Goal: Task Accomplishment & Management: Manage account settings

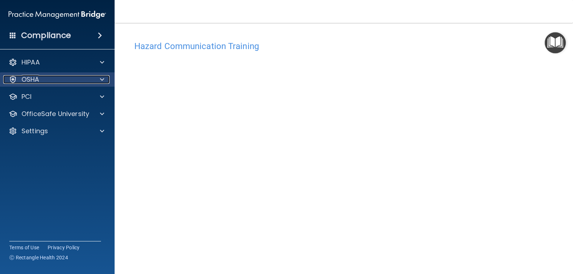
click at [102, 79] on span at bounding box center [102, 79] width 4 height 9
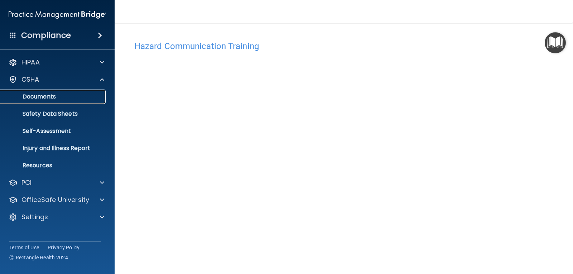
click at [51, 97] on p "Documents" at bounding box center [54, 96] width 98 height 7
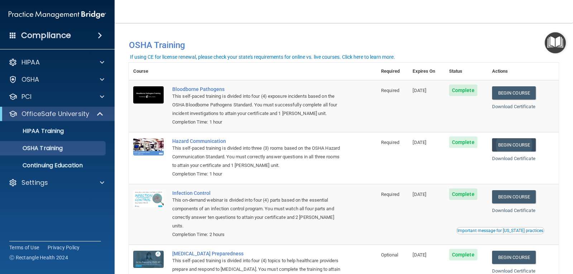
click at [513, 143] on link "Begin Course" at bounding box center [514, 144] width 44 height 13
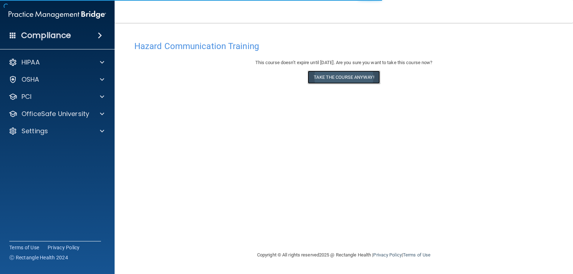
click at [337, 74] on button "Take the course anyway!" at bounding box center [344, 77] width 72 height 13
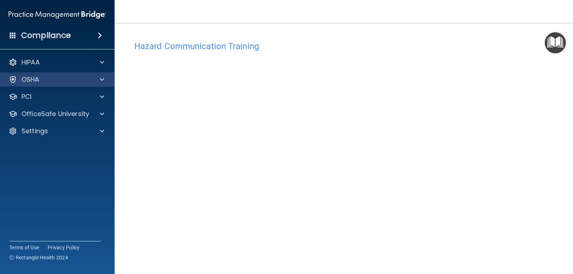
click at [98, 75] on div "OSHA" at bounding box center [57, 79] width 115 height 14
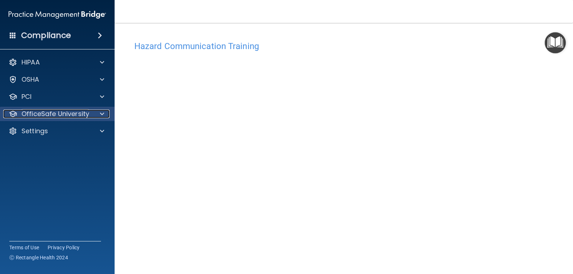
click at [97, 111] on div at bounding box center [101, 114] width 18 height 9
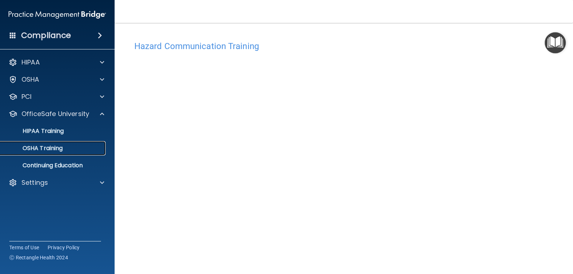
click at [63, 144] on link "OSHA Training" at bounding box center [49, 148] width 113 height 14
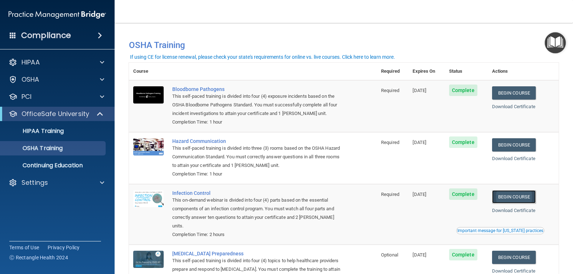
click at [508, 199] on link "Begin Course" at bounding box center [514, 196] width 44 height 13
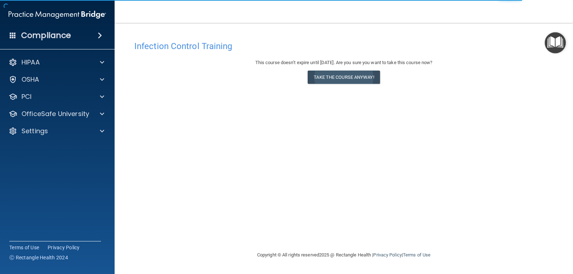
drag, startPoint x: 337, startPoint y: 66, endPoint x: 343, endPoint y: 78, distance: 13.6
click at [336, 67] on div "This course doesn’t expire until 11/17/2025. Are you sure you want to take this…" at bounding box center [343, 72] width 419 height 29
click at [343, 79] on button "Take the course anyway!" at bounding box center [344, 77] width 72 height 13
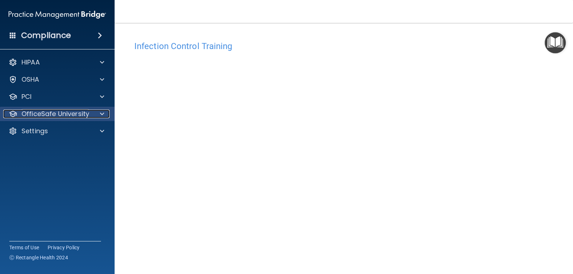
click at [94, 112] on div at bounding box center [101, 114] width 18 height 9
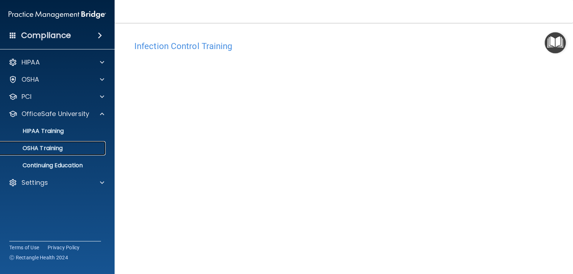
click at [56, 145] on p "OSHA Training" at bounding box center [34, 148] width 58 height 7
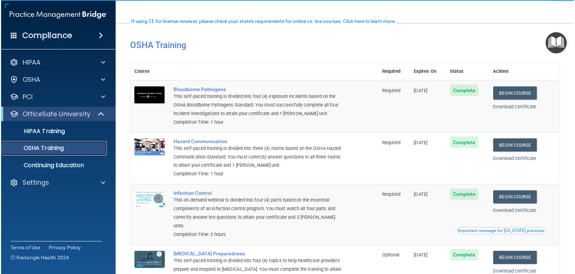
scroll to position [36, 0]
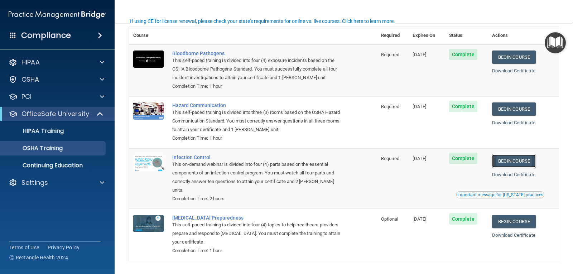
click at [509, 164] on link "Begin Course" at bounding box center [514, 160] width 44 height 13
click at [558, 41] on img "Open Resource Center" at bounding box center [556, 42] width 21 height 21
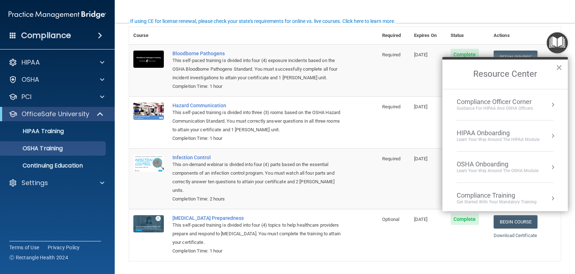
click at [491, 132] on div "HIPAA Onboarding" at bounding box center [498, 133] width 83 height 8
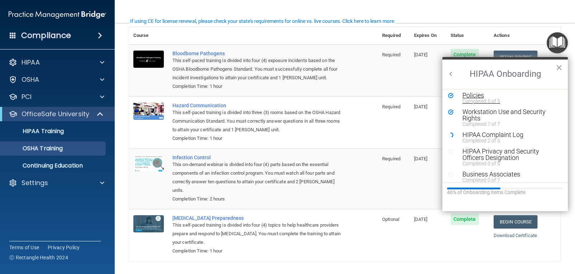
scroll to position [72, 0]
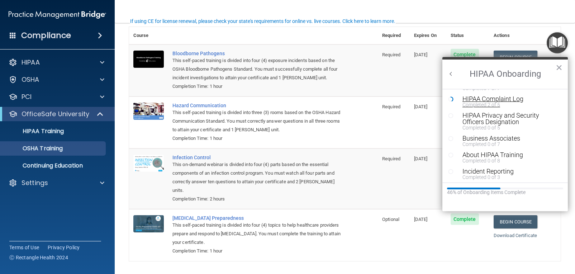
click at [488, 102] on div "Completed 2 of 5" at bounding box center [507, 104] width 91 height 5
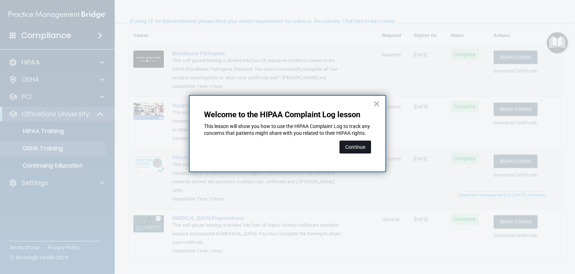
click at [355, 153] on button "Continue" at bounding box center [355, 146] width 32 height 13
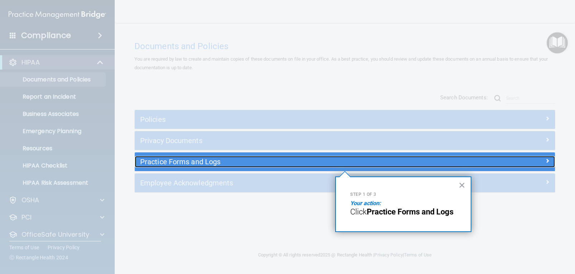
click at [249, 166] on div "Practice Forms and Logs" at bounding box center [292, 161] width 315 height 11
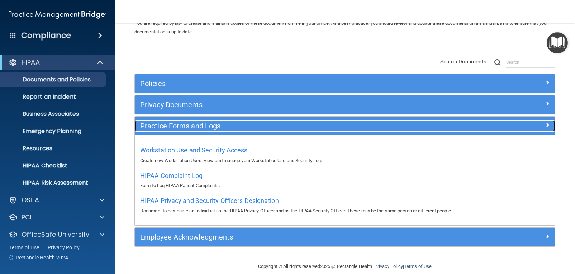
scroll to position [46, 0]
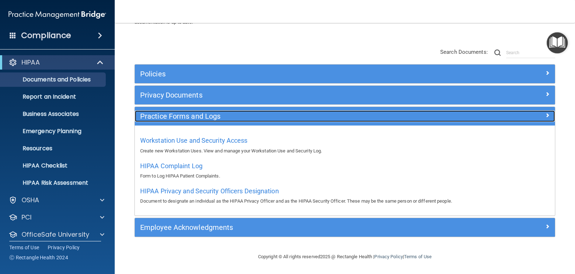
click at [340, 115] on h5 "Practice Forms and Logs" at bounding box center [292, 116] width 304 height 8
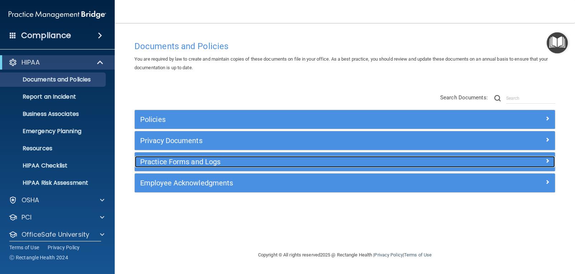
scroll to position [0, 0]
click at [340, 157] on div "Practice Forms and Logs" at bounding box center [292, 161] width 315 height 11
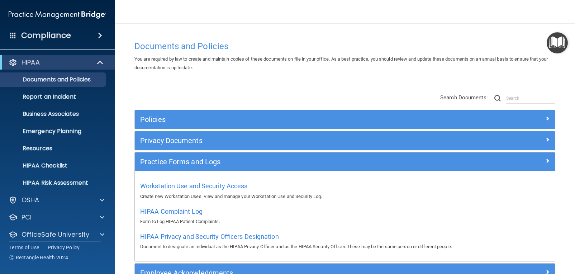
click at [548, 46] on img "Open Resource Center" at bounding box center [556, 42] width 21 height 21
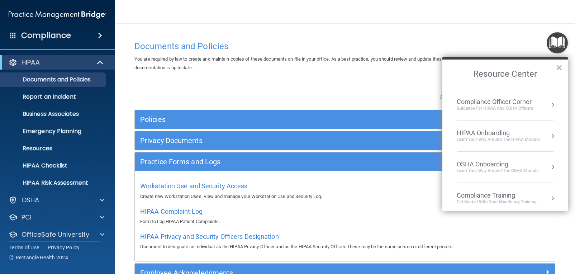
click at [494, 135] on div "HIPAA Onboarding" at bounding box center [498, 133] width 83 height 8
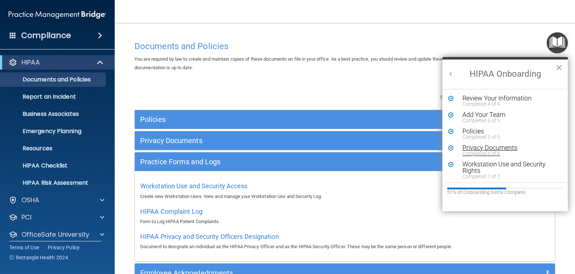
scroll to position [72, 0]
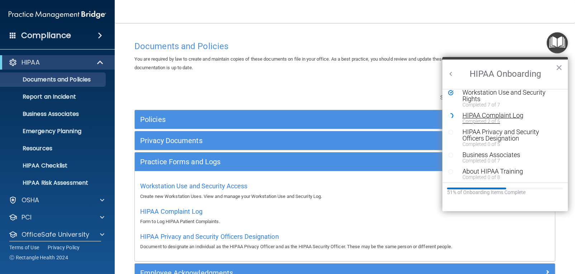
click at [498, 120] on div "Completed 2 of 5" at bounding box center [507, 121] width 91 height 5
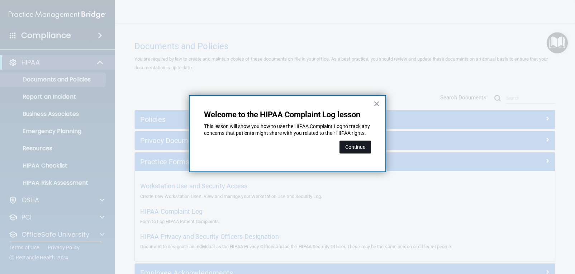
click at [354, 151] on button "Continue" at bounding box center [355, 146] width 32 height 13
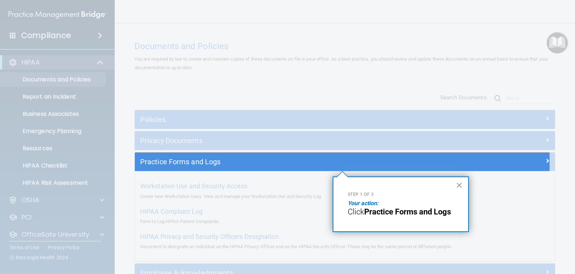
click at [359, 207] on span "Click" at bounding box center [356, 211] width 16 height 9
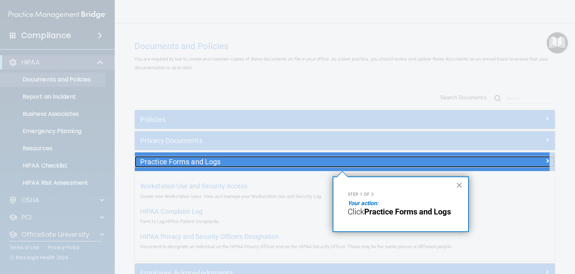
click at [545, 160] on span at bounding box center [547, 160] width 4 height 9
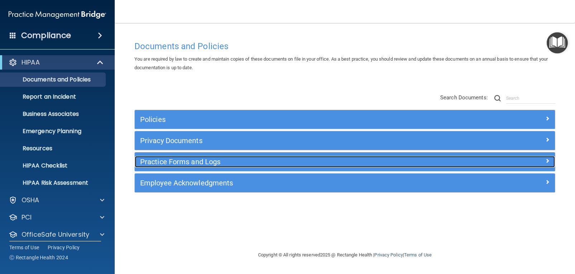
click at [539, 160] on div at bounding box center [502, 160] width 105 height 9
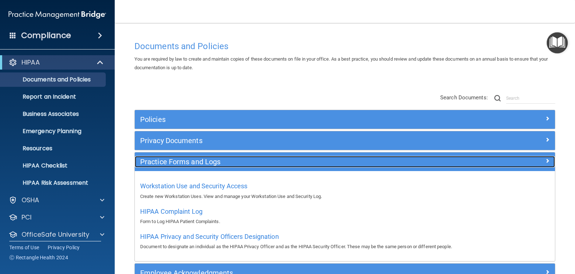
scroll to position [46, 0]
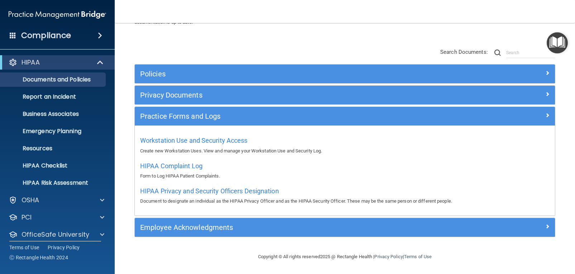
click at [557, 43] on img "Open Resource Center" at bounding box center [556, 42] width 21 height 21
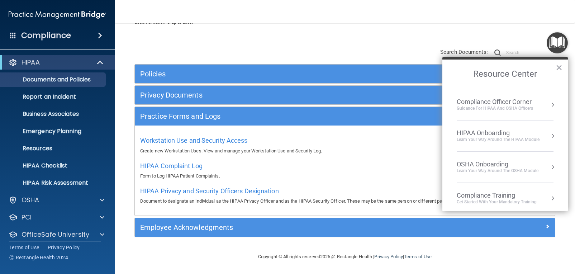
click at [288, 157] on div "Workstation Use and Security Access Create new Workstation Uses. View and manag…" at bounding box center [345, 170] width 420 height 90
click at [502, 139] on div "Learn Your Way around the HIPAA module" at bounding box center [498, 140] width 83 height 6
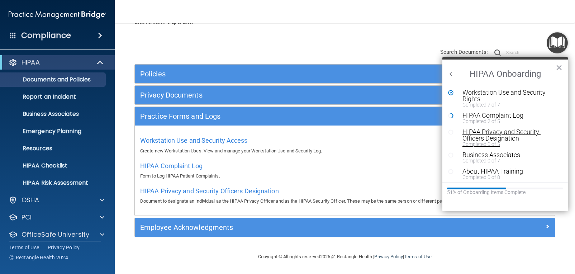
scroll to position [36, 0]
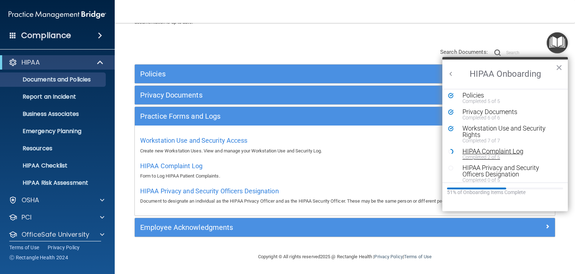
click at [502, 148] on div "HIPAA Complaint Log" at bounding box center [507, 151] width 91 height 6
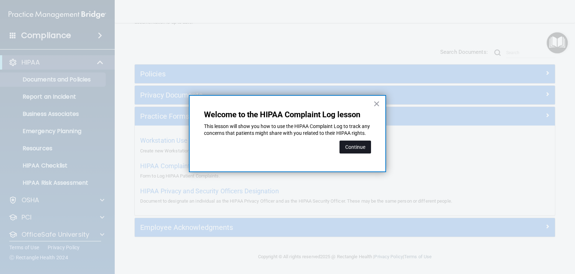
click at [346, 152] on button "Continue" at bounding box center [355, 146] width 32 height 13
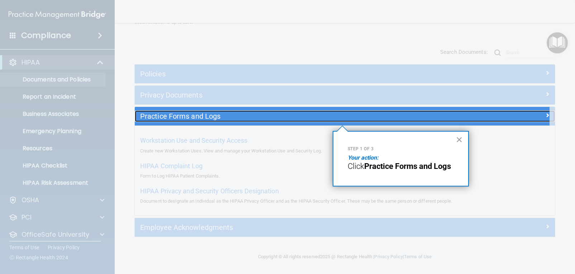
click at [181, 115] on h5 "Practice Forms and Logs" at bounding box center [292, 116] width 304 height 8
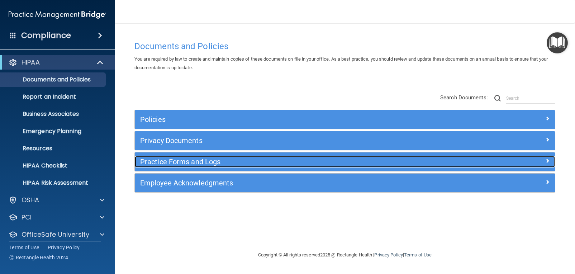
scroll to position [0, 0]
click at [180, 163] on h5 "Practice Forms and Logs" at bounding box center [292, 162] width 304 height 8
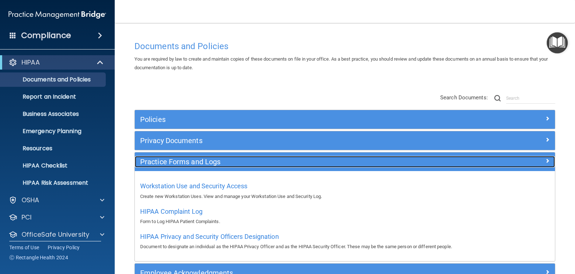
click at [180, 163] on h5 "Practice Forms and Logs" at bounding box center [292, 162] width 304 height 8
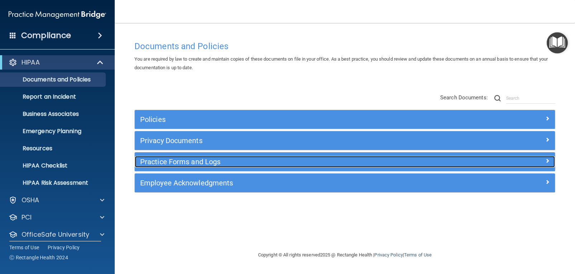
click at [180, 163] on h5 "Practice Forms and Logs" at bounding box center [292, 162] width 304 height 8
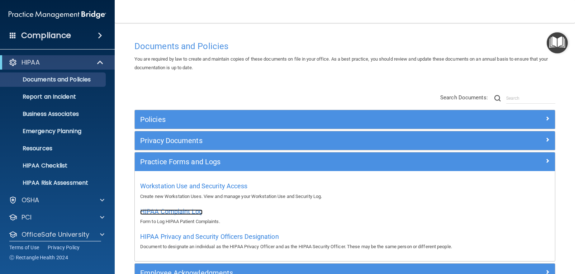
click at [170, 213] on span "HIPAA Complaint Log" at bounding box center [171, 211] width 62 height 8
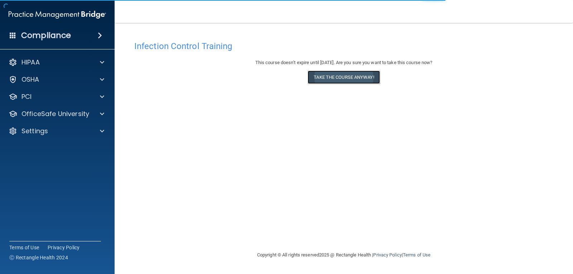
click at [333, 78] on button "Take the course anyway!" at bounding box center [344, 77] width 72 height 13
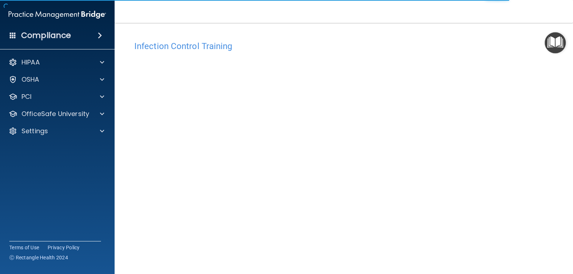
scroll to position [33, 0]
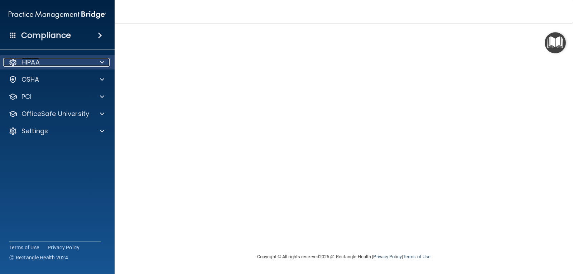
click at [100, 61] on span at bounding box center [102, 62] width 4 height 9
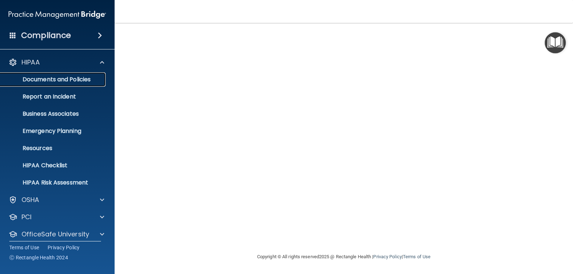
click at [82, 81] on p "Documents and Policies" at bounding box center [54, 79] width 98 height 7
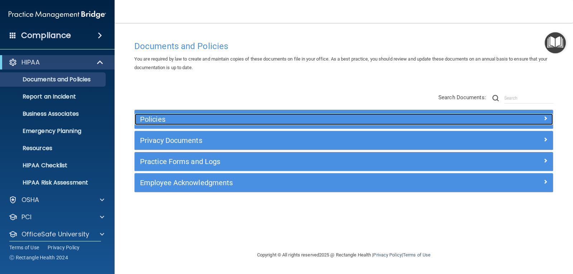
click at [496, 119] on div at bounding box center [501, 118] width 105 height 9
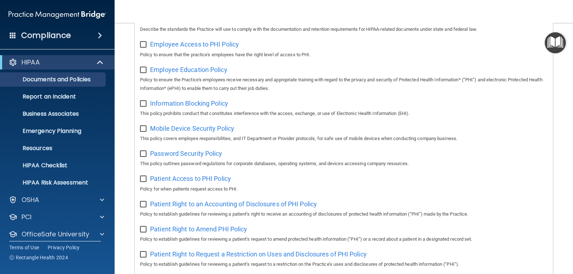
scroll to position [358, 0]
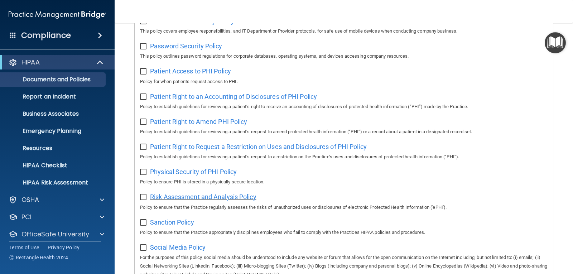
click at [235, 201] on span "Risk Assessment and Analysis Policy" at bounding box center [203, 197] width 106 height 8
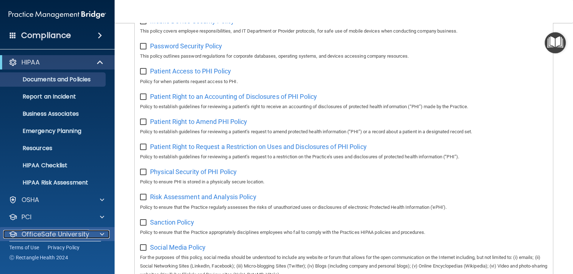
click at [98, 233] on div at bounding box center [101, 234] width 18 height 9
click at [81, 233] on p "OfficeSafe University" at bounding box center [56, 234] width 68 height 9
click at [101, 235] on span at bounding box center [102, 234] width 4 height 9
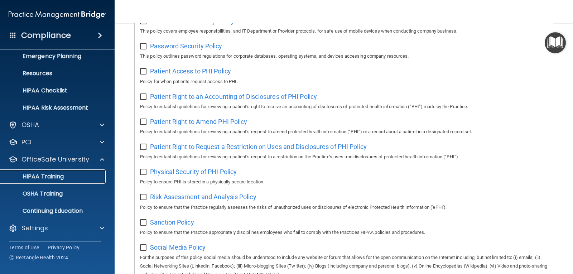
click at [63, 175] on p "HIPAA Training" at bounding box center [34, 176] width 59 height 7
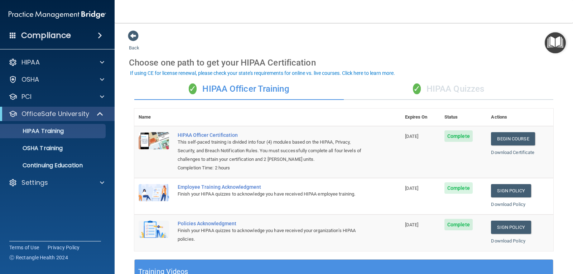
click at [549, 45] on img "Open Resource Center" at bounding box center [555, 42] width 21 height 21
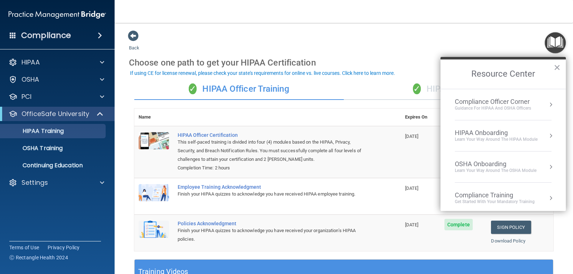
click at [537, 101] on div "Compliance Officer Corner Guidance for HIPAA and OSHA Officers" at bounding box center [503, 105] width 97 height 14
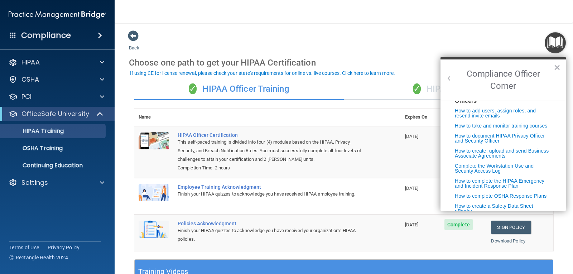
scroll to position [179, 0]
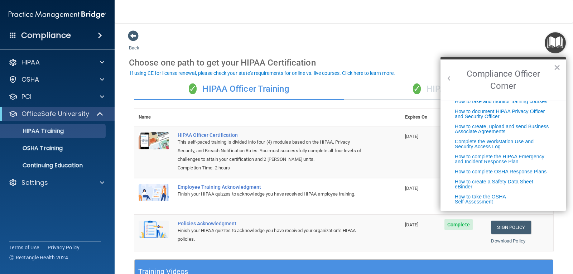
click at [557, 66] on button "×" at bounding box center [557, 67] width 7 height 11
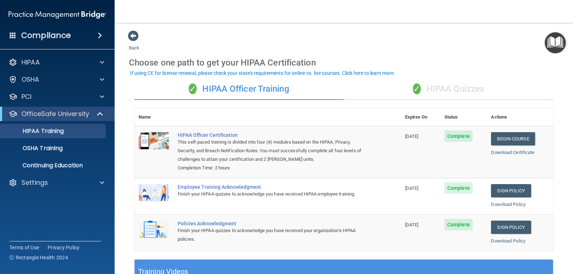
click at [552, 49] on img "Open Resource Center" at bounding box center [555, 42] width 21 height 21
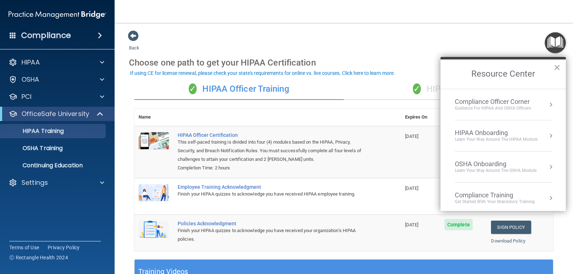
click at [526, 133] on div "HIPAA Onboarding" at bounding box center [496, 133] width 83 height 8
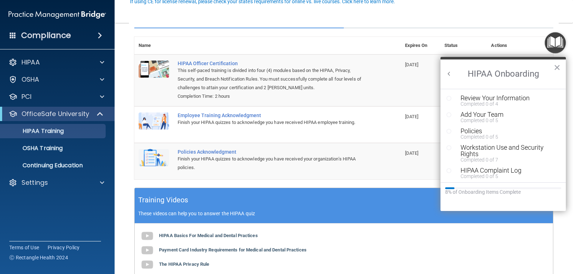
scroll to position [140, 0]
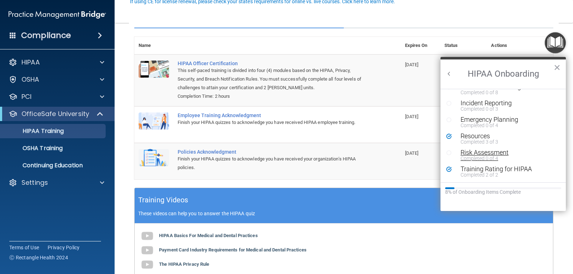
click at [494, 152] on div "Risk Assessment" at bounding box center [506, 152] width 91 height 6
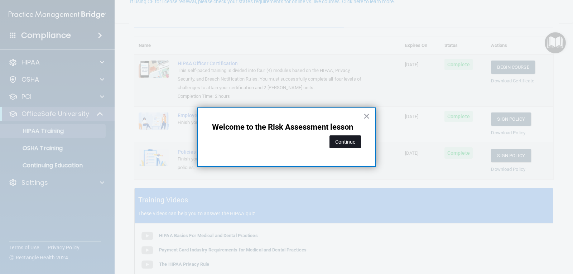
click at [349, 145] on button "Continue" at bounding box center [346, 141] width 32 height 13
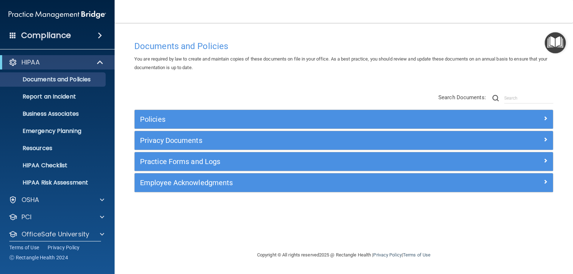
click at [558, 46] on img "Open Resource Center" at bounding box center [555, 42] width 21 height 21
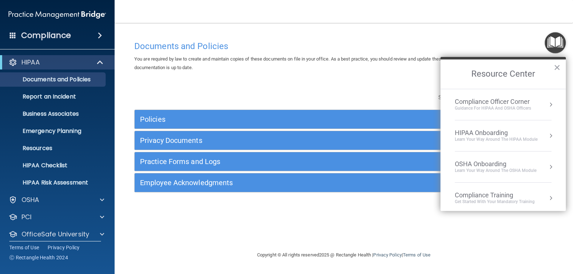
click at [532, 133] on div "HIPAA Onboarding" at bounding box center [496, 133] width 83 height 8
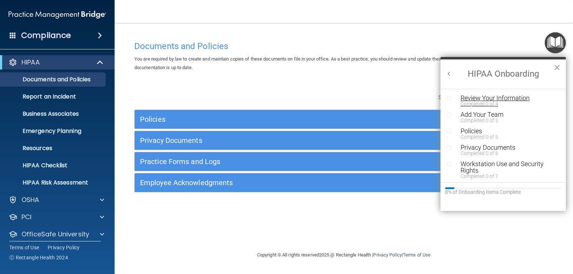
click at [480, 101] on div "Completed 0 of 4" at bounding box center [506, 103] width 91 height 5
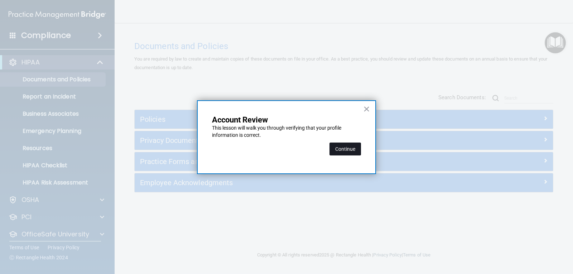
click at [354, 151] on button "Continue" at bounding box center [346, 149] width 32 height 13
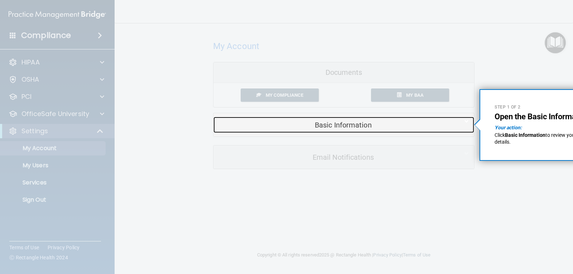
click at [373, 127] on h5 "Basic Information" at bounding box center [333, 125] width 228 height 8
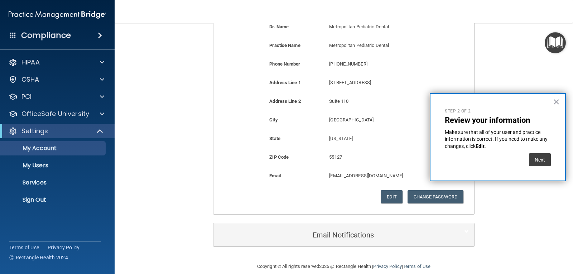
scroll to position [108, 0]
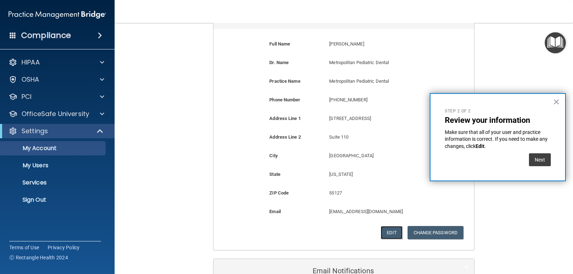
click at [388, 234] on button "Edit" at bounding box center [392, 232] width 22 height 13
select select "23"
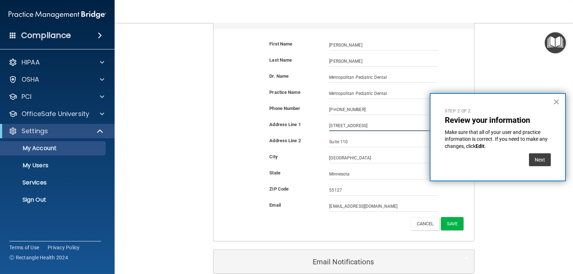
drag, startPoint x: 381, startPoint y: 125, endPoint x: 308, endPoint y: 125, distance: 72.4
click at [308, 125] on div "Address Line 1 700 Village Center Drive 700 Village Center Drive" at bounding box center [344, 125] width 250 height 11
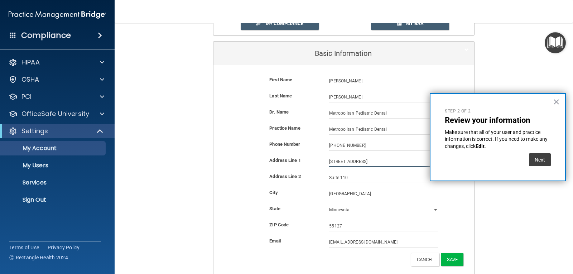
type input "1021 Bandana blvd suite 121"
drag, startPoint x: 353, startPoint y: 194, endPoint x: 315, endPoint y: 190, distance: 38.2
click at [315, 190] on div "City North Oaks North Oaks" at bounding box center [344, 193] width 250 height 11
type input "st paul"
drag, startPoint x: 347, startPoint y: 226, endPoint x: 295, endPoint y: 226, distance: 51.6
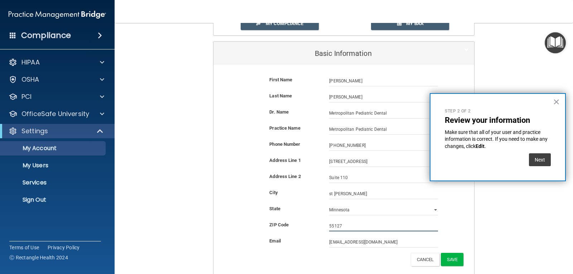
click at [295, 226] on div "ZIP Code 55127 55127" at bounding box center [344, 226] width 250 height 11
type input "55108"
click at [456, 261] on button "Save" at bounding box center [452, 259] width 23 height 13
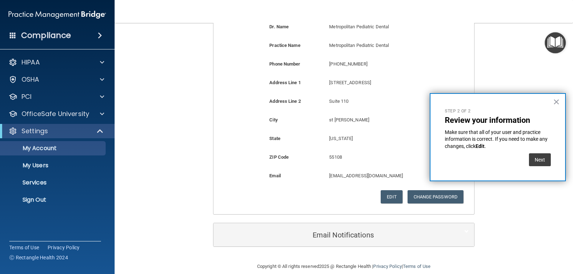
scroll to position [108, 0]
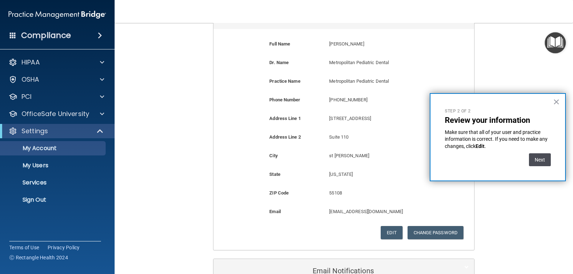
click at [533, 156] on button "Next" at bounding box center [540, 159] width 22 height 13
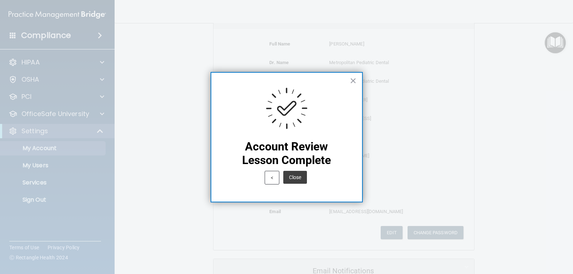
click at [297, 176] on button "Close" at bounding box center [295, 177] width 24 height 13
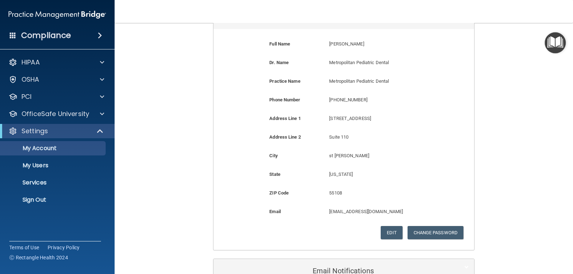
scroll to position [0, 0]
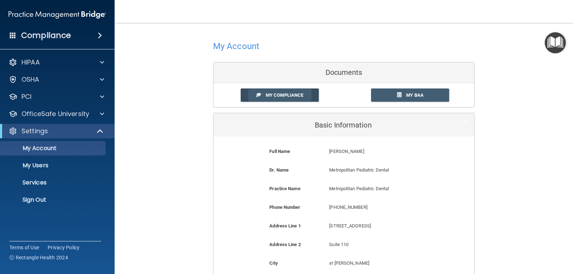
click at [291, 94] on span "My Compliance" at bounding box center [285, 94] width 38 height 5
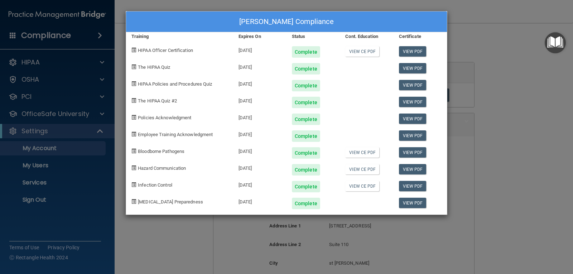
click at [503, 109] on div "Michael Flamenbaum's Compliance Training Expires On Status Cont. Education Cert…" at bounding box center [286, 137] width 573 height 274
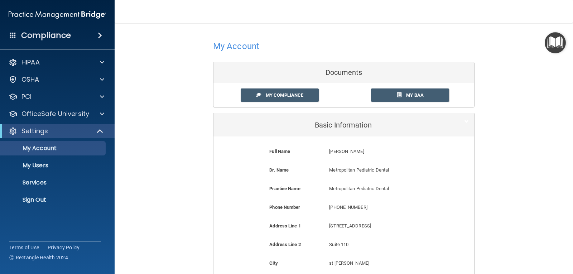
click at [552, 42] on img "Open Resource Center" at bounding box center [555, 42] width 21 height 21
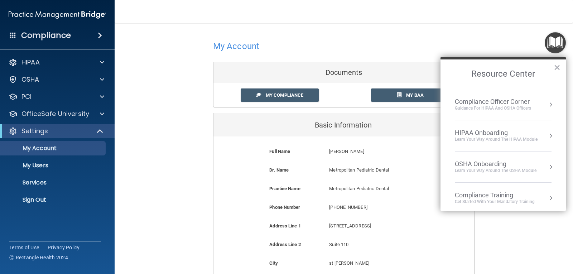
click at [528, 109] on div "Guidance for HIPAA and OSHA Officers" at bounding box center [493, 108] width 76 height 6
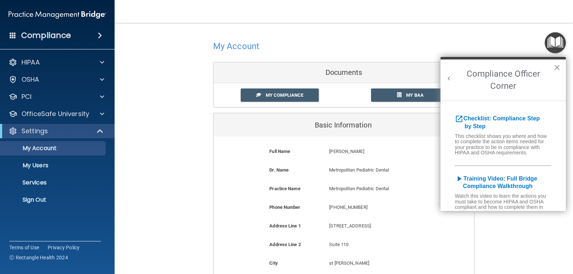
click at [555, 67] on button "×" at bounding box center [557, 67] width 7 height 11
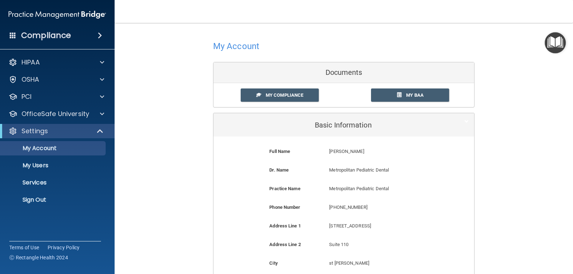
click at [556, 46] on img "Open Resource Center" at bounding box center [555, 42] width 21 height 21
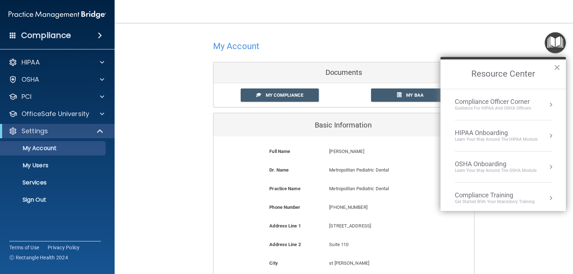
click at [515, 133] on div "HIPAA Onboarding" at bounding box center [496, 133] width 83 height 8
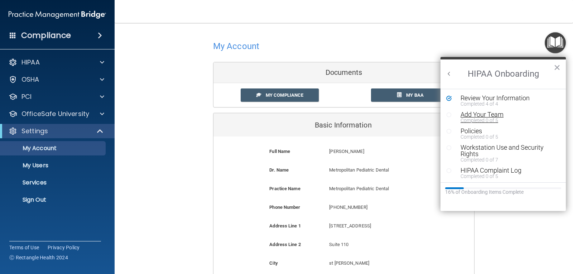
click at [480, 116] on div "Add Your Team" at bounding box center [506, 114] width 91 height 6
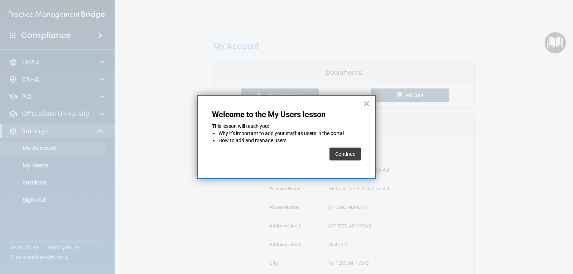
click at [353, 154] on button "Continue" at bounding box center [346, 154] width 32 height 13
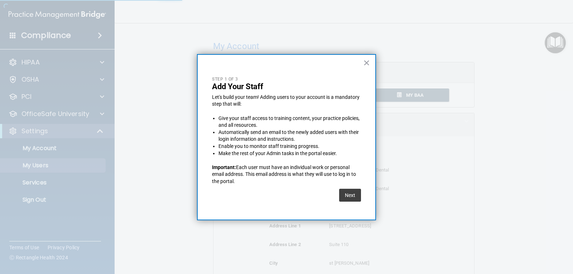
click at [353, 190] on button "Next" at bounding box center [350, 195] width 22 height 13
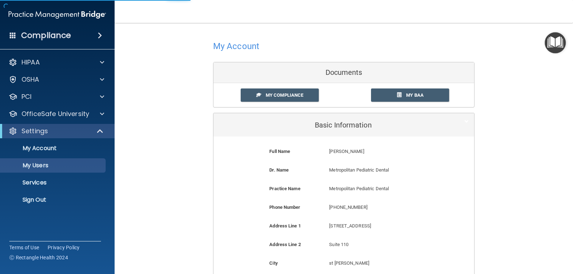
select select "20"
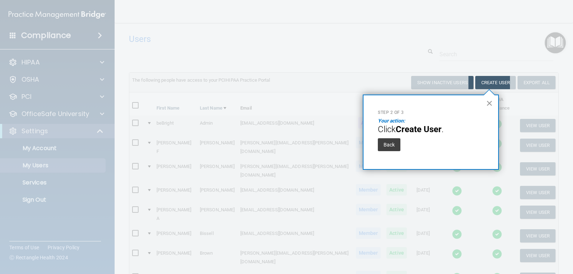
click at [489, 104] on button "×" at bounding box center [489, 102] width 7 height 11
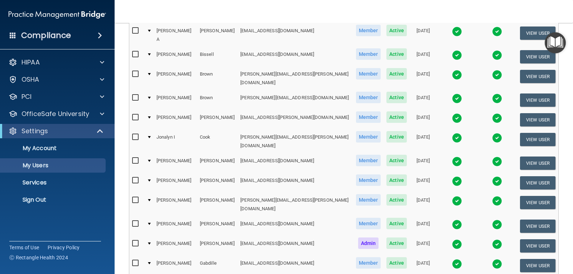
scroll to position [287, 0]
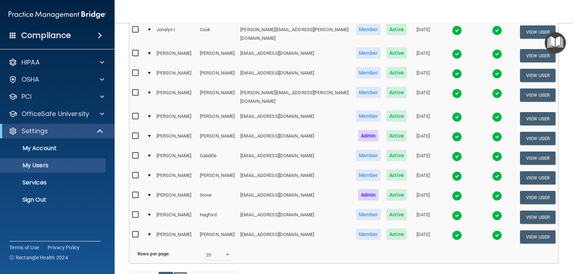
click at [181, 272] on link "2" at bounding box center [180, 279] width 15 height 14
select select "20"
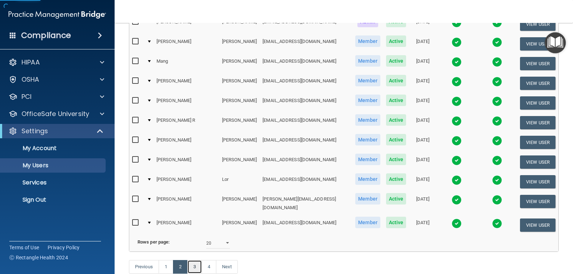
click at [194, 260] on link "3" at bounding box center [194, 267] width 15 height 14
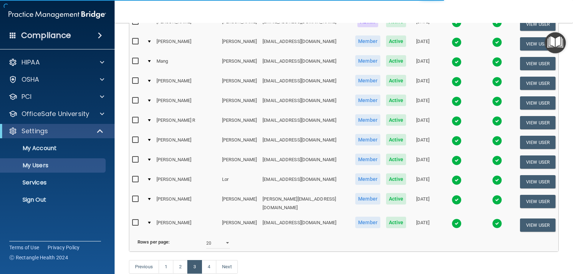
select select "20"
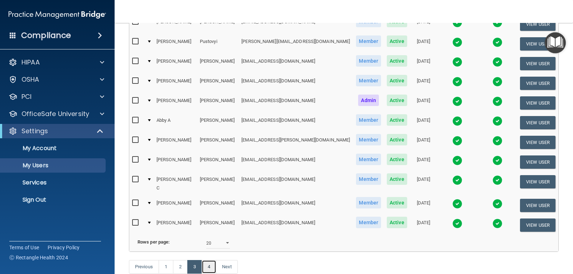
click at [210, 260] on link "4" at bounding box center [209, 267] width 15 height 14
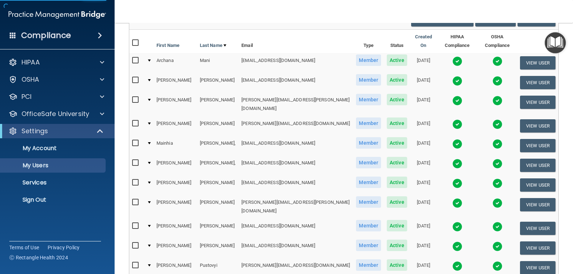
select select "20"
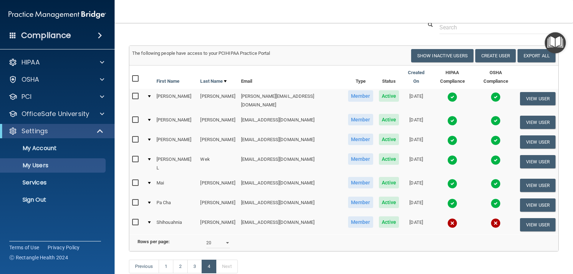
scroll to position [0, 0]
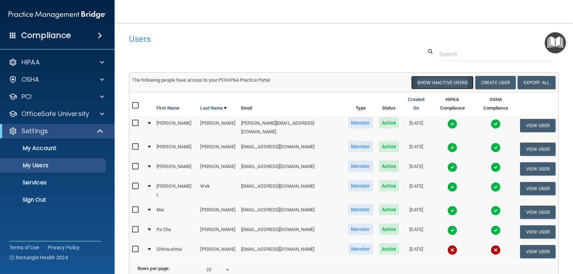
click at [432, 80] on button "Show Inactive Users" at bounding box center [442, 82] width 62 height 13
select select "20"
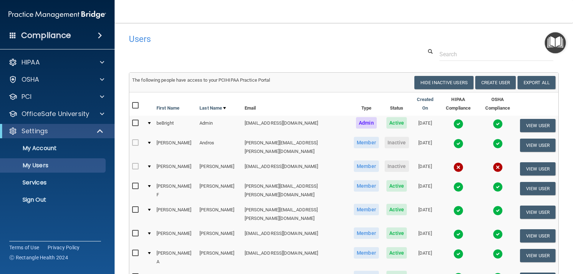
scroll to position [319, 0]
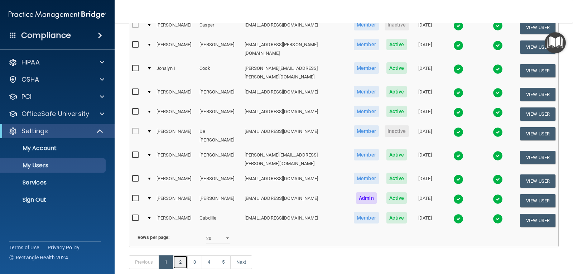
click at [181, 256] on link "2" at bounding box center [180, 263] width 15 height 14
select select "20"
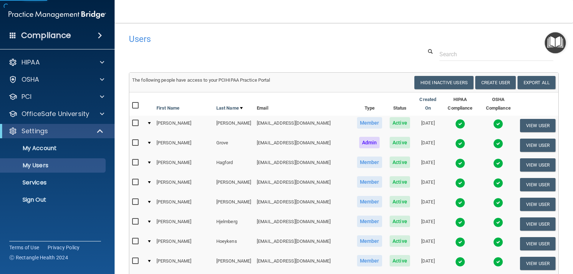
scroll to position [319, 0]
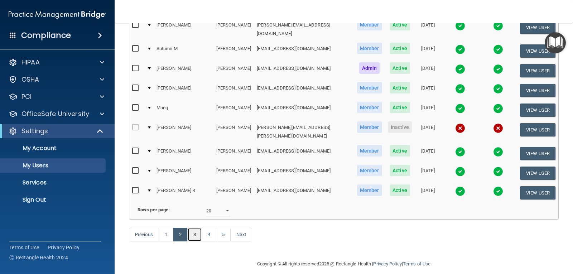
click at [197, 228] on link "3" at bounding box center [194, 235] width 15 height 14
select select "20"
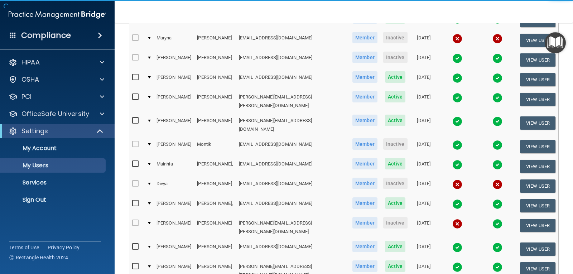
scroll to position [319, 0]
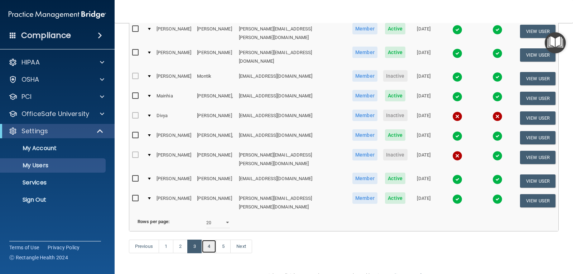
click at [213, 240] on link "4" at bounding box center [209, 247] width 15 height 14
select select "20"
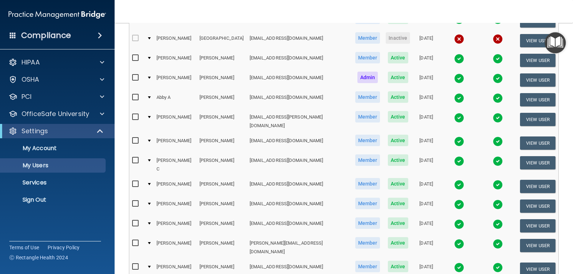
scroll to position [287, 0]
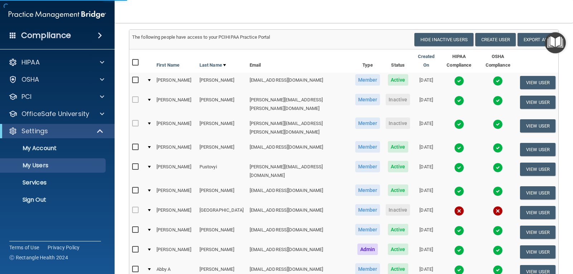
select select "20"
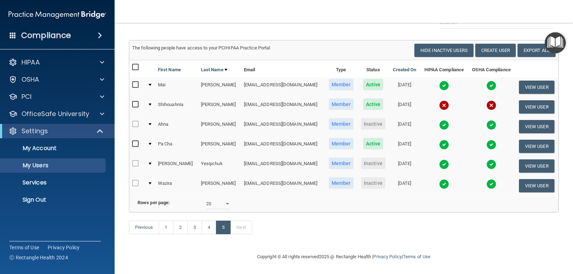
scroll to position [0, 0]
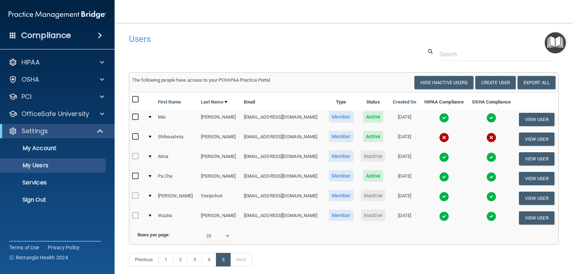
click at [550, 36] on img "Open Resource Center" at bounding box center [555, 42] width 21 height 21
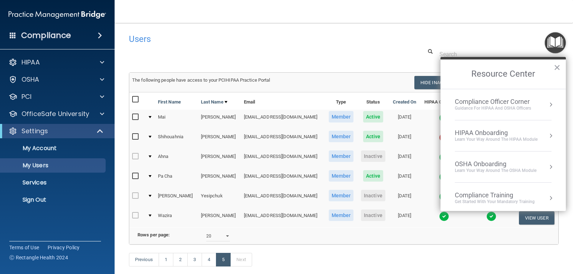
click at [520, 133] on div "HIPAA Onboarding" at bounding box center [496, 133] width 83 height 8
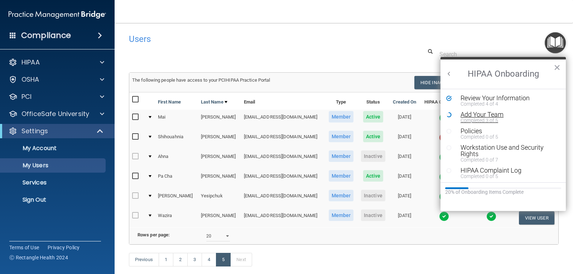
click at [476, 115] on div "Add Your Team" at bounding box center [506, 114] width 91 height 6
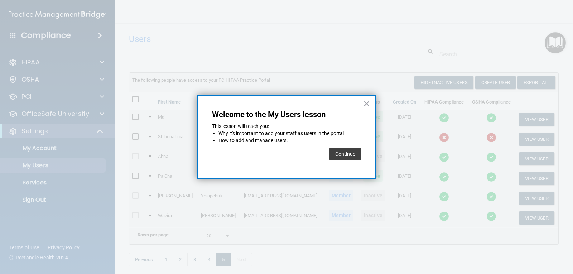
click at [352, 153] on button "Continue" at bounding box center [346, 154] width 32 height 13
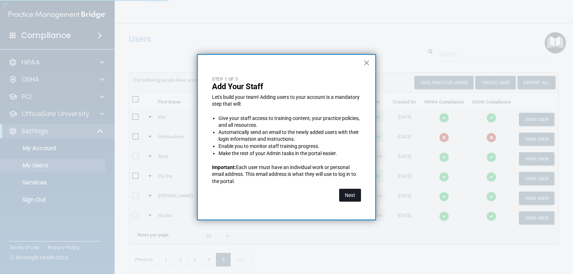
click at [357, 196] on button "Next" at bounding box center [350, 195] width 22 height 13
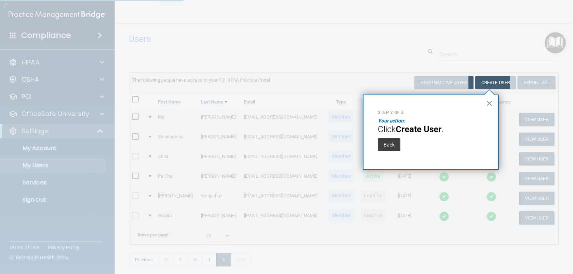
select select "20"
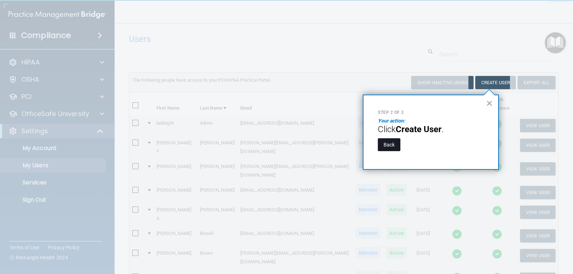
click at [392, 145] on button "Back" at bounding box center [389, 144] width 23 height 13
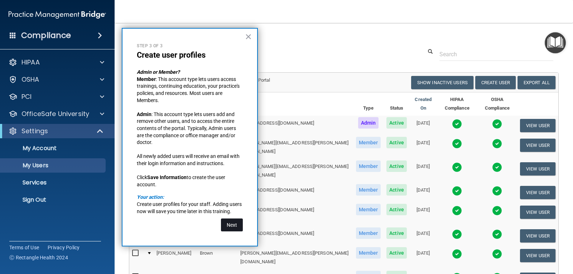
click at [230, 225] on button "Next" at bounding box center [232, 225] width 22 height 13
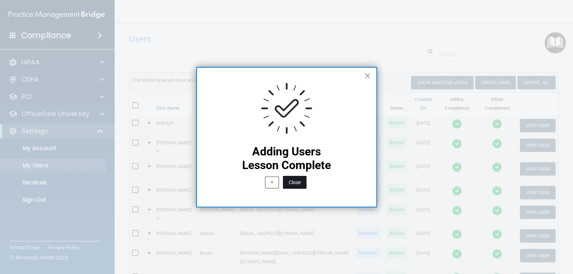
click at [301, 181] on button "Close" at bounding box center [295, 182] width 24 height 13
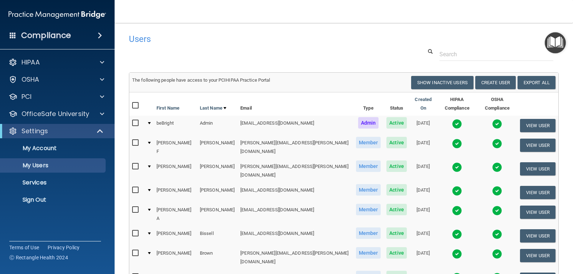
click at [553, 44] on img "Open Resource Center" at bounding box center [555, 42] width 21 height 21
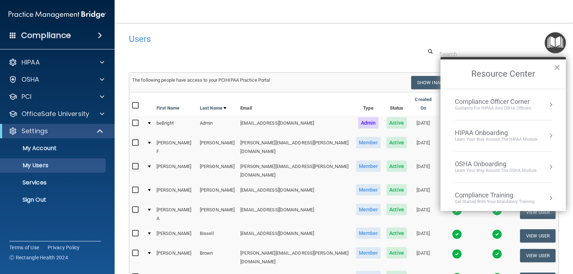
click at [510, 138] on div "Learn Your Way around the HIPAA module" at bounding box center [496, 140] width 83 height 6
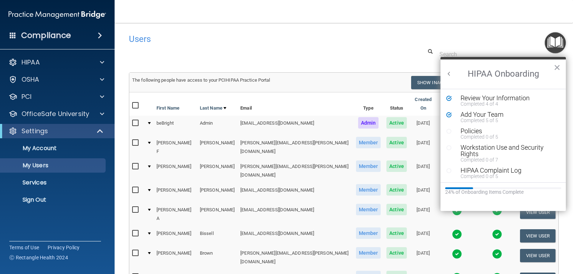
click at [473, 135] on div "Completed 0 of 5" at bounding box center [506, 136] width 91 height 5
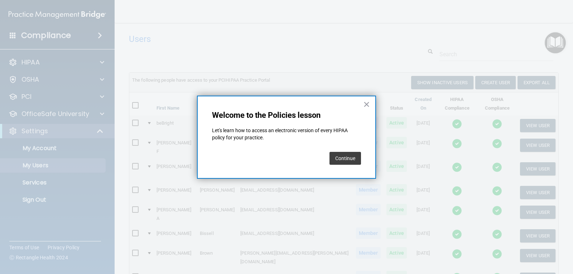
click at [347, 159] on button "Continue" at bounding box center [346, 158] width 32 height 13
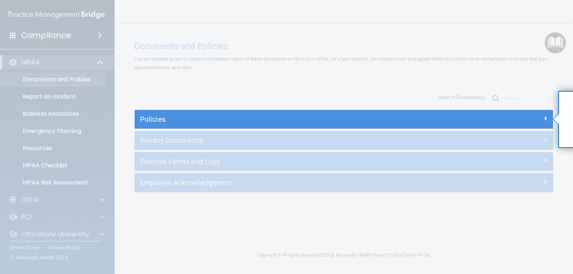
click at [399, 149] on div at bounding box center [344, 201] width 419 height 145
click at [397, 144] on div at bounding box center [344, 201] width 419 height 145
click at [397, 138] on div at bounding box center [344, 201] width 419 height 145
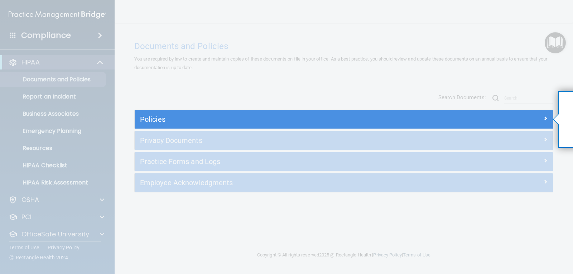
click at [410, 112] on div "Policies" at bounding box center [344, 119] width 419 height 19
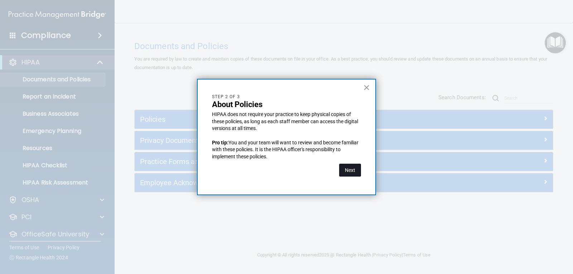
click at [352, 169] on button "Next" at bounding box center [350, 170] width 22 height 13
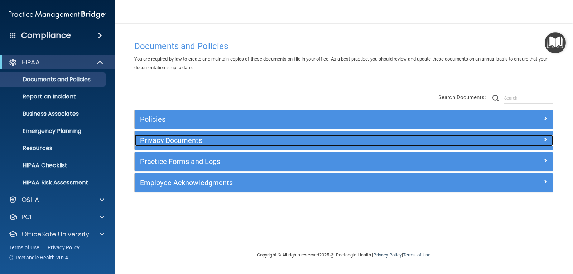
click at [364, 139] on h5 "Privacy Documents" at bounding box center [291, 141] width 303 height 8
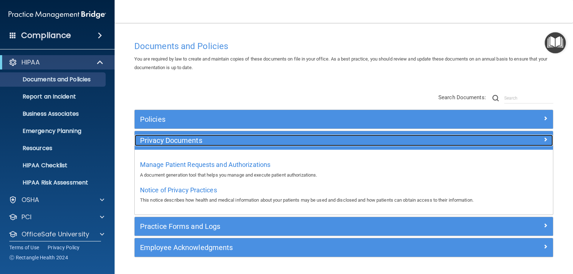
scroll to position [20, 0]
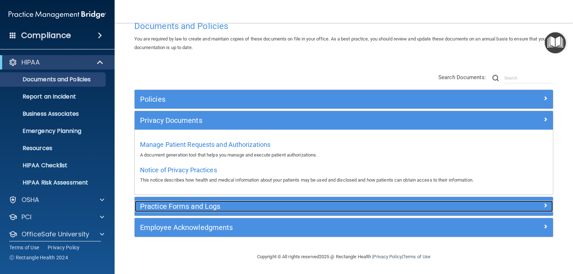
click at [280, 202] on h5 "Practice Forms and Logs" at bounding box center [291, 206] width 303 height 8
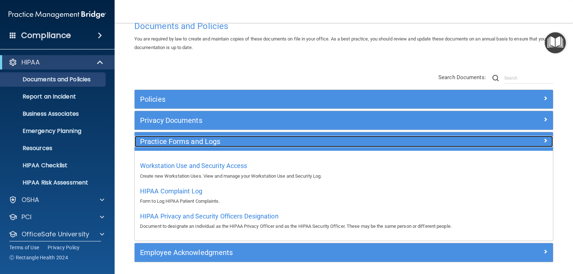
scroll to position [45, 0]
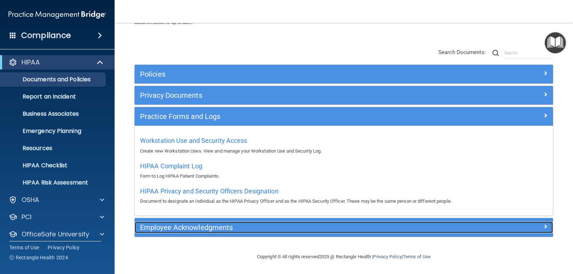
click at [260, 229] on h5 "Employee Acknowledgments" at bounding box center [291, 228] width 303 height 8
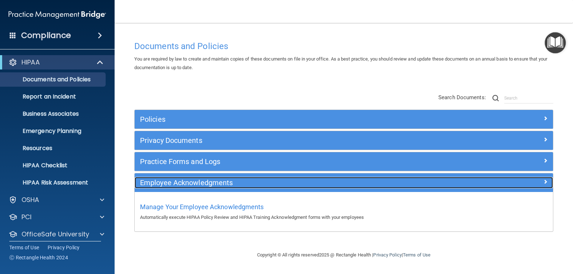
scroll to position [0, 0]
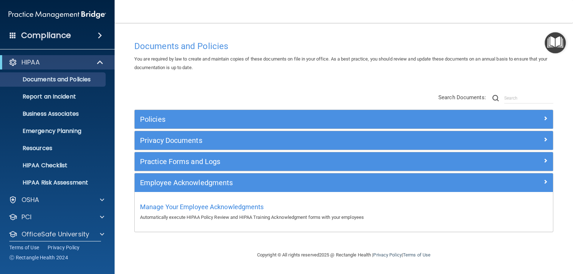
click at [352, 67] on div "You are required by law to create and maintain copies of these documents on fil…" at bounding box center [344, 63] width 430 height 17
click at [190, 51] on h4 "Documents and Policies" at bounding box center [343, 46] width 419 height 9
click at [554, 43] on img "Open Resource Center" at bounding box center [555, 42] width 21 height 21
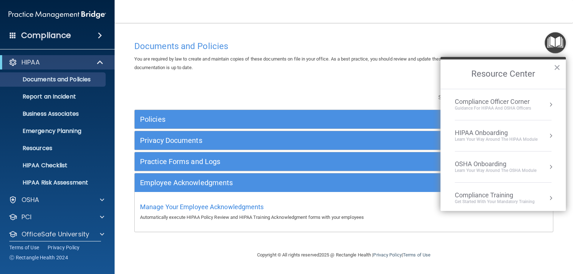
click at [522, 130] on div "HIPAA Onboarding" at bounding box center [496, 133] width 83 height 8
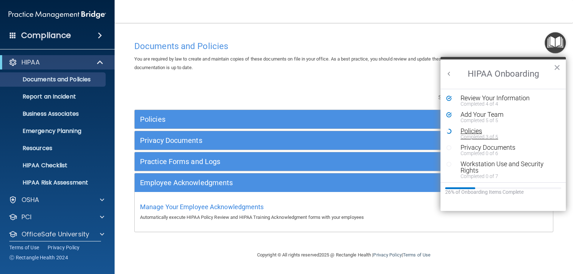
click at [474, 131] on div "Policies" at bounding box center [506, 131] width 91 height 6
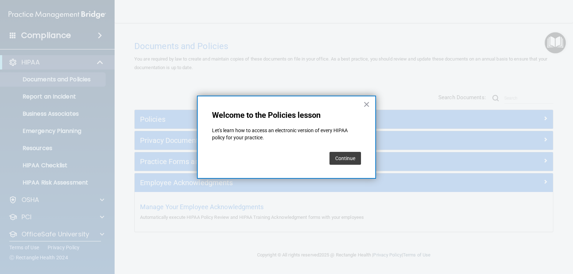
click at [349, 157] on button "Continue" at bounding box center [346, 158] width 32 height 13
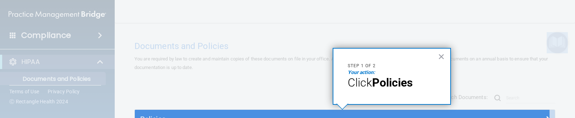
drag, startPoint x: 574, startPoint y: 116, endPoint x: 635, endPoint y: 168, distance: 79.6
click at [573, 118] on html "Compliance HIPAA Documents and Policies Report an Incident Business Associates …" at bounding box center [287, 59] width 575 height 118
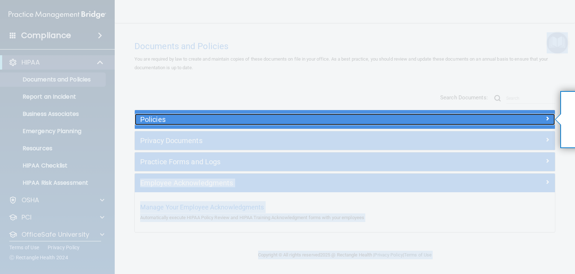
click at [538, 119] on div at bounding box center [502, 118] width 105 height 9
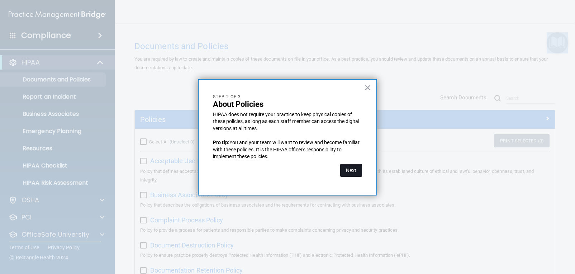
click at [350, 167] on button "Next" at bounding box center [351, 170] width 22 height 13
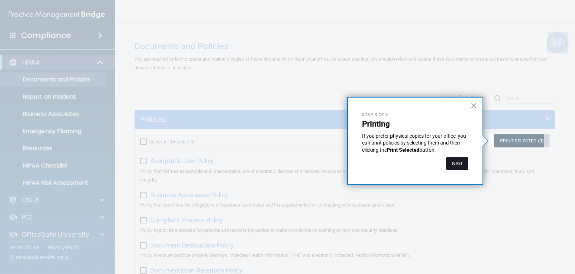
click at [462, 165] on button "Next" at bounding box center [457, 163] width 22 height 13
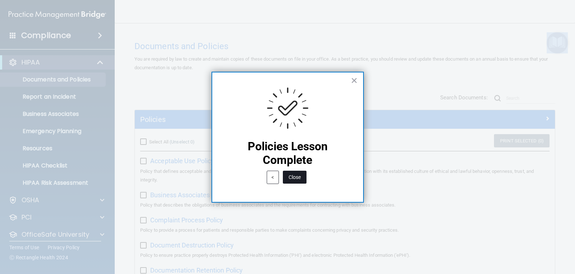
click at [300, 179] on button "Close" at bounding box center [295, 177] width 24 height 13
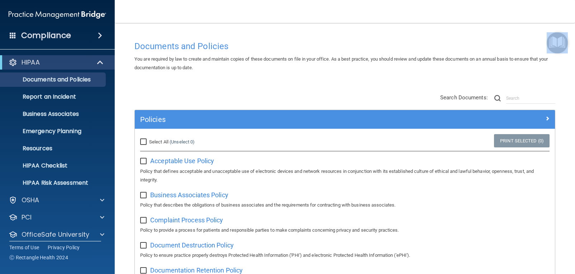
click at [557, 41] on img "Open Resource Center" at bounding box center [556, 42] width 21 height 21
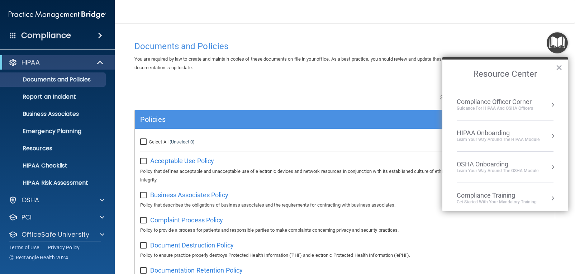
click at [524, 133] on div "HIPAA Onboarding" at bounding box center [498, 133] width 83 height 8
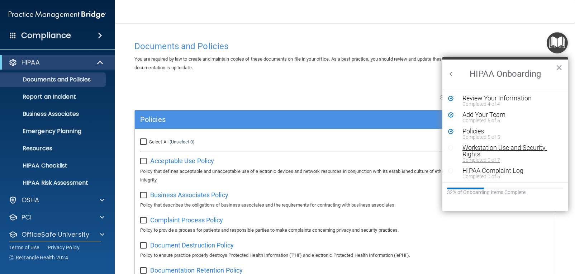
click at [500, 149] on div "Workstation Use and Security Rights" at bounding box center [507, 150] width 91 height 13
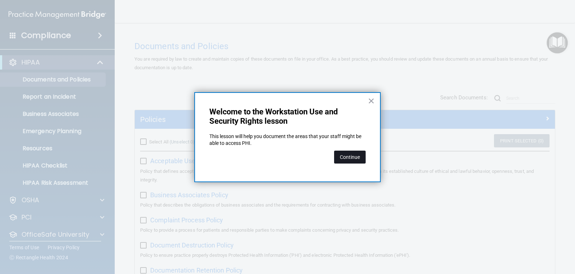
click at [353, 159] on button "Continue" at bounding box center [350, 157] width 32 height 13
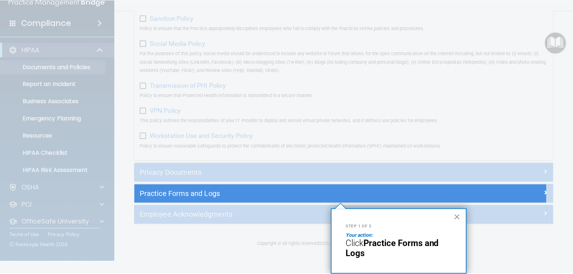
scroll to position [557, 0]
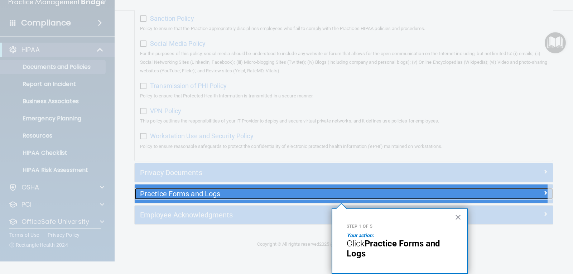
click at [409, 195] on h5 "Practice Forms and Logs" at bounding box center [291, 194] width 303 height 8
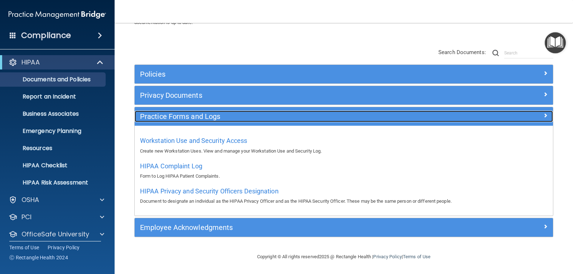
scroll to position [45, 0]
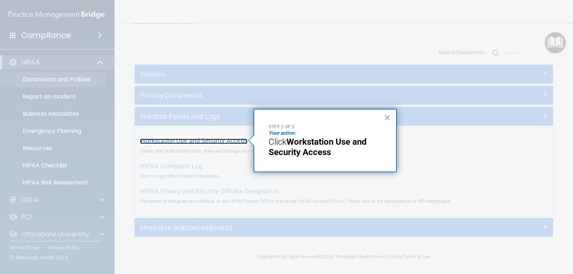
click at [233, 141] on span "Workstation Use and Security Access" at bounding box center [194, 141] width 108 height 8
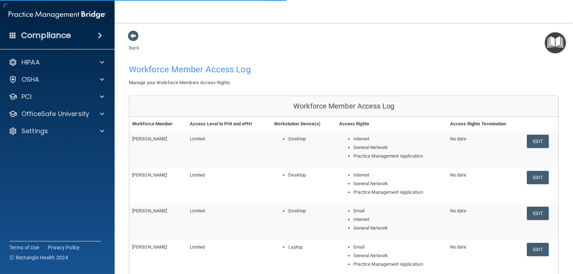
scroll to position [83, 0]
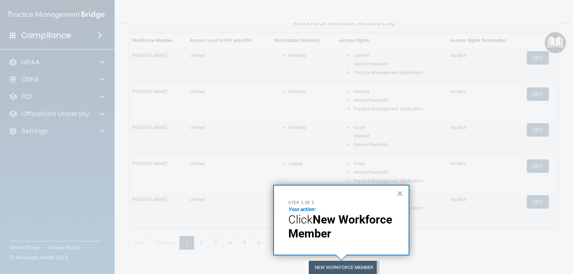
click at [335, 233] on p "Click New Workforce Member" at bounding box center [341, 227] width 106 height 28
click at [337, 267] on button "New Workforce Member" at bounding box center [344, 267] width 71 height 13
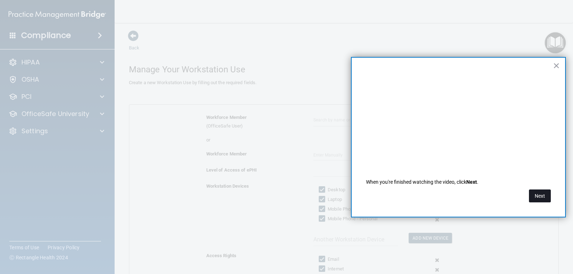
click at [544, 196] on button "Next" at bounding box center [540, 196] width 22 height 13
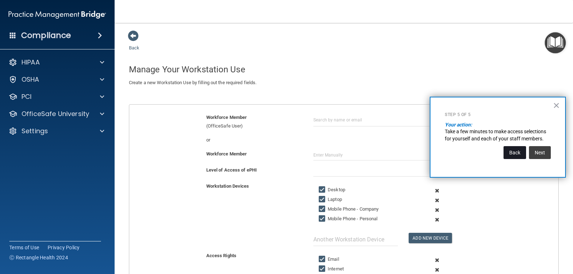
click at [509, 153] on button "Back" at bounding box center [515, 152] width 23 height 13
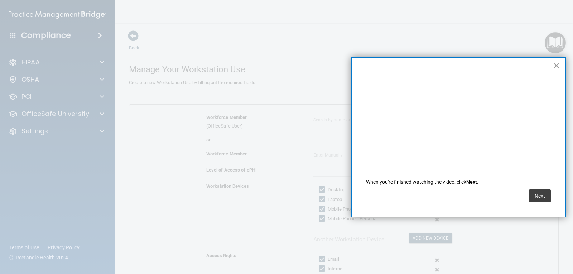
click at [554, 63] on button "×" at bounding box center [556, 65] width 7 height 11
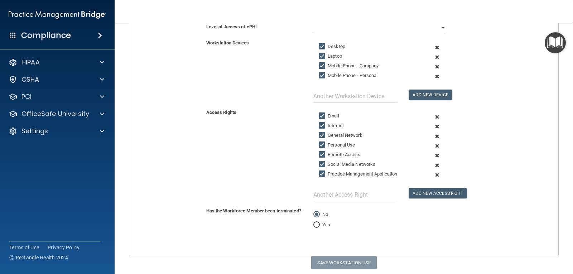
scroll to position [167, 0]
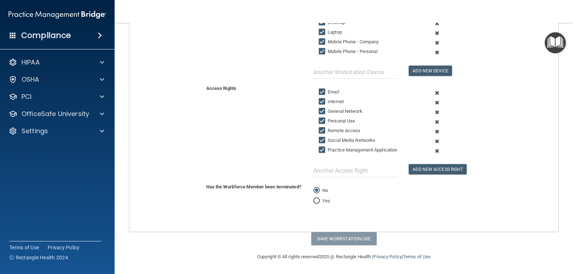
click at [557, 42] on img "Open Resource Center" at bounding box center [555, 42] width 21 height 21
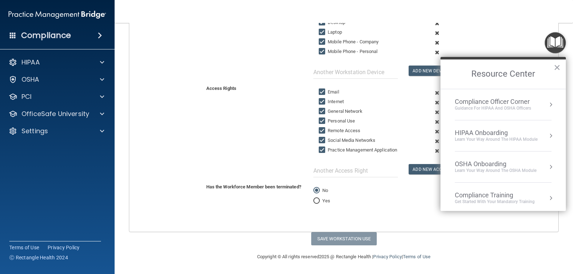
click at [532, 133] on div "HIPAA Onboarding" at bounding box center [496, 133] width 83 height 8
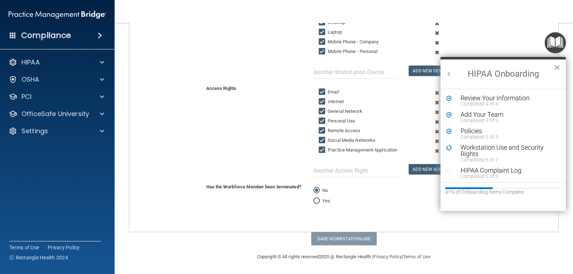
scroll to position [0, 0]
click at [501, 149] on div "Workstation Use and Security Rights" at bounding box center [506, 150] width 91 height 13
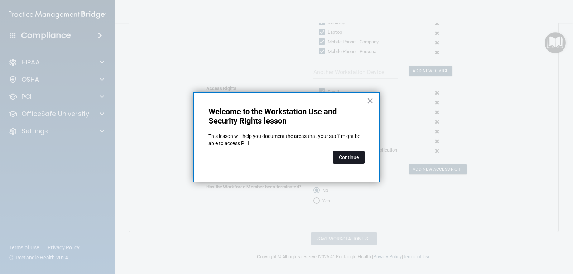
click at [354, 158] on button "Continue" at bounding box center [349, 157] width 32 height 13
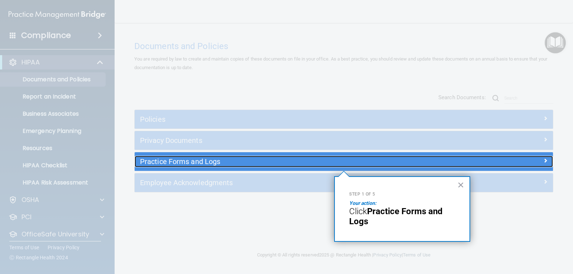
click at [226, 163] on h5 "Practice Forms and Logs" at bounding box center [291, 162] width 303 height 8
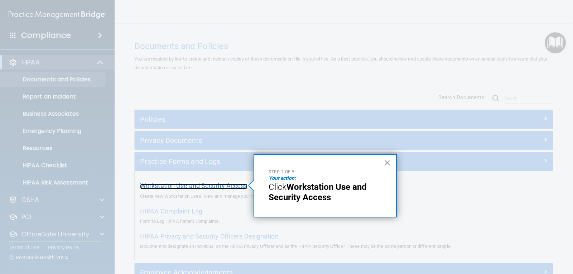
click at [190, 184] on span "Workstation Use and Security Access" at bounding box center [194, 186] width 108 height 8
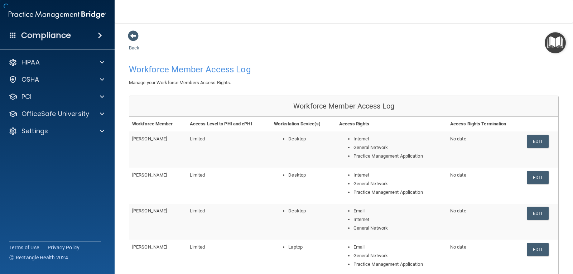
scroll to position [83, 0]
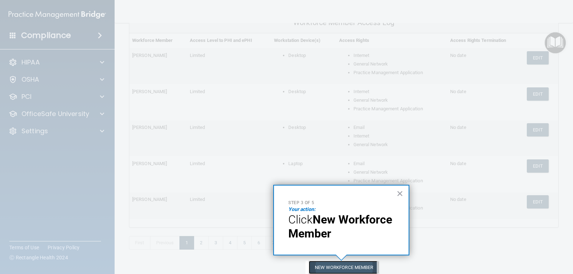
click at [349, 268] on button "New Workforce Member" at bounding box center [344, 267] width 71 height 13
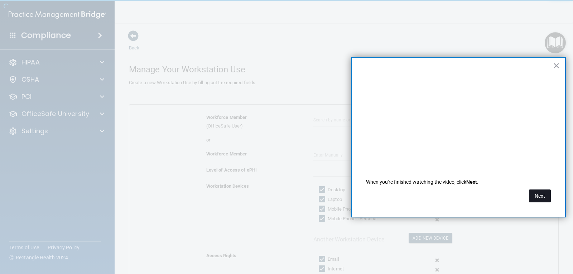
click at [542, 198] on button "Next" at bounding box center [540, 196] width 22 height 13
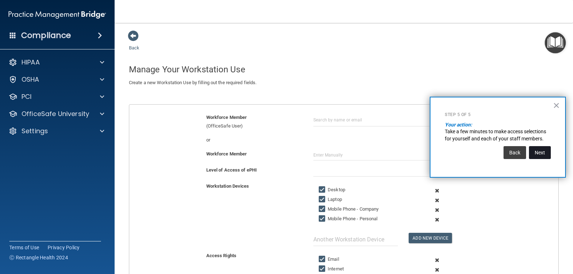
click at [536, 152] on button "Next" at bounding box center [540, 152] width 22 height 13
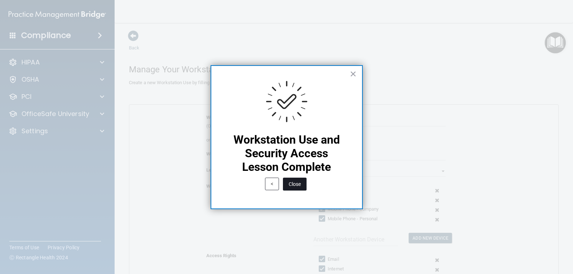
click at [299, 186] on button "Close" at bounding box center [295, 184] width 24 height 13
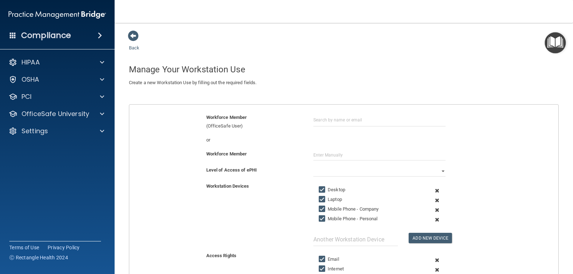
click at [553, 42] on img "Open Resource Center" at bounding box center [555, 42] width 21 height 21
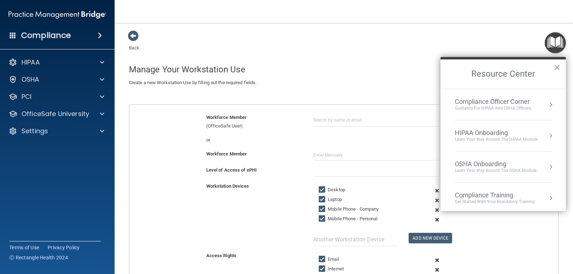
click at [506, 136] on div "HIPAA Onboarding" at bounding box center [496, 133] width 83 height 8
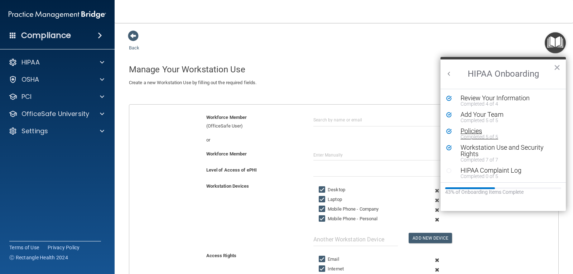
scroll to position [72, 0]
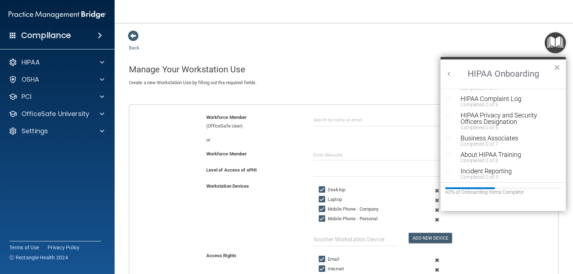
click at [495, 92] on li "Workstation Use and Security Rights Completed 7 of 7" at bounding box center [504, 84] width 114 height 23
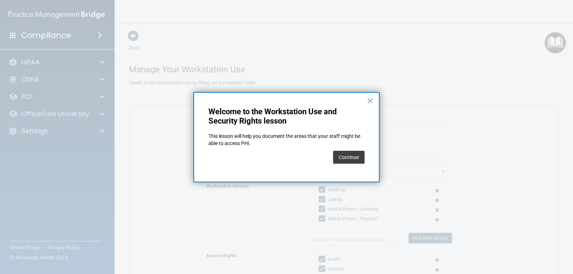
click at [373, 100] on button "×" at bounding box center [370, 100] width 7 height 11
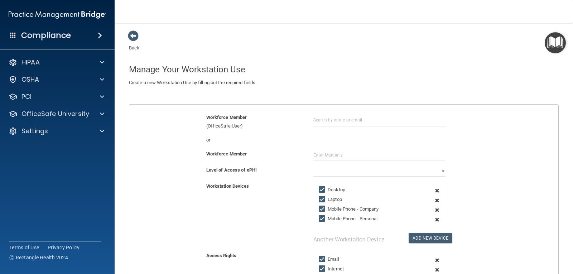
click at [558, 44] on img "Open Resource Center" at bounding box center [555, 42] width 21 height 21
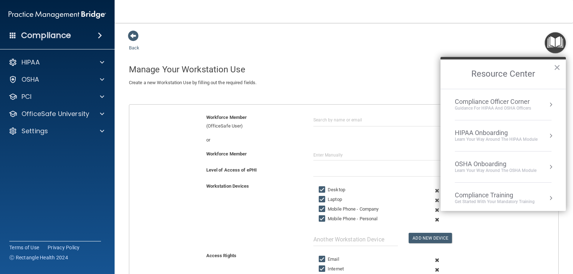
click at [512, 133] on div "HIPAA Onboarding" at bounding box center [496, 133] width 83 height 8
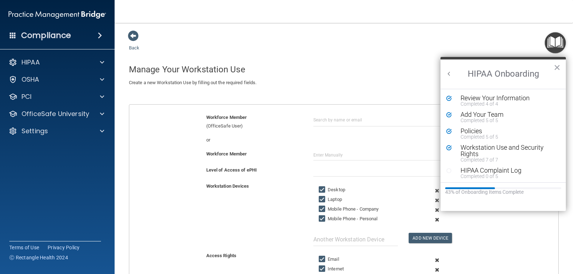
scroll to position [0, 0]
click at [488, 171] on div "HIPAA Complaint Log" at bounding box center [506, 170] width 91 height 6
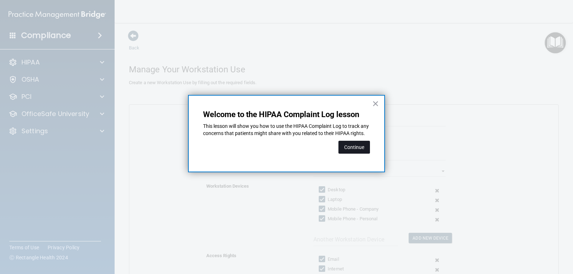
click at [359, 154] on button "Continue" at bounding box center [355, 147] width 32 height 13
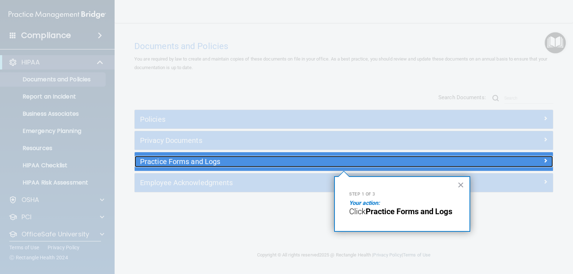
click at [517, 160] on div at bounding box center [501, 160] width 105 height 9
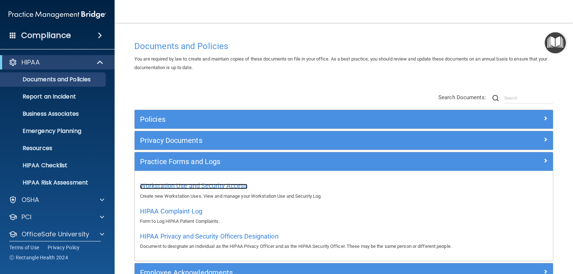
click at [238, 186] on span "Workstation Use and Security Access" at bounding box center [194, 186] width 108 height 8
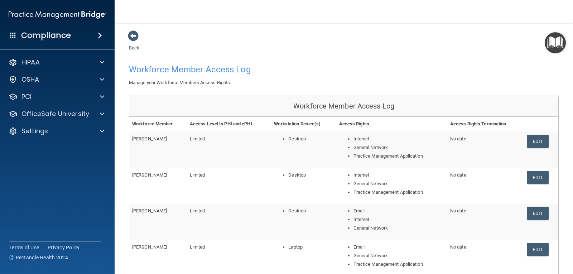
click at [562, 42] on img "Open Resource Center" at bounding box center [555, 42] width 21 height 21
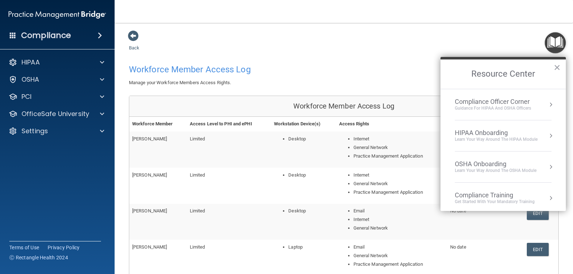
click at [501, 168] on div "Learn your way around the OSHA module" at bounding box center [496, 171] width 82 height 6
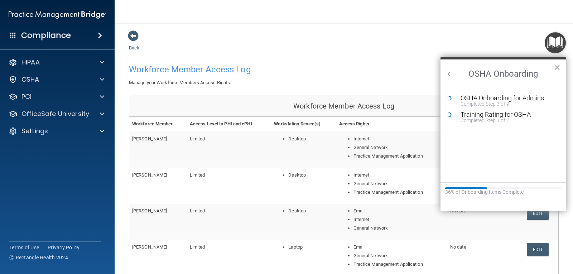
click at [553, 41] on img "Open Resource Center" at bounding box center [555, 42] width 21 height 21
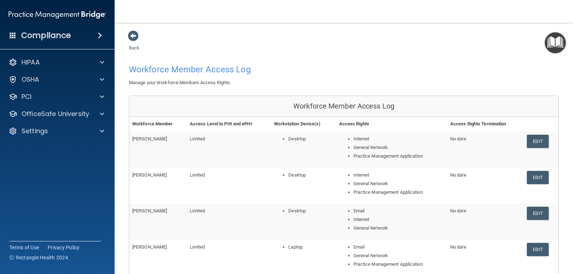
click at [553, 41] on img "Open Resource Center" at bounding box center [555, 42] width 21 height 21
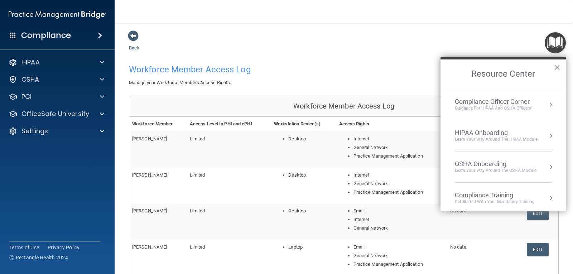
click at [494, 130] on div "HIPAA Onboarding" at bounding box center [496, 133] width 83 height 8
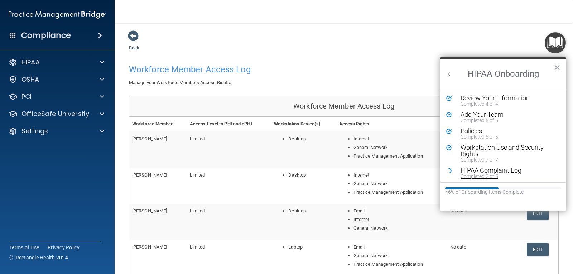
click at [478, 168] on div "HIPAA Complaint Log" at bounding box center [506, 170] width 91 height 6
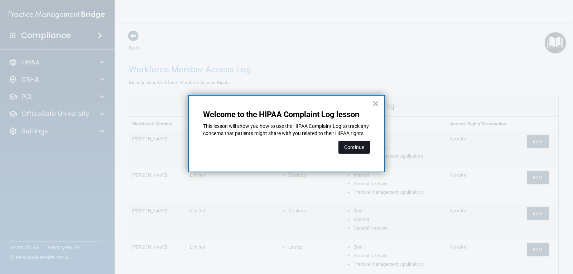
click at [357, 152] on button "Continue" at bounding box center [355, 147] width 32 height 13
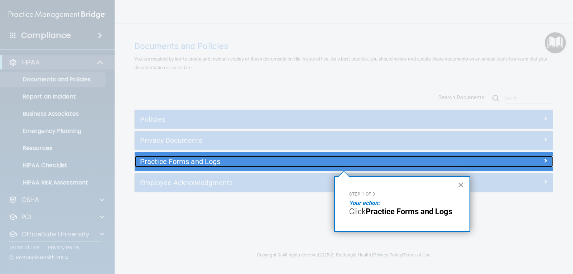
click at [253, 162] on h5 "Practice Forms and Logs" at bounding box center [291, 162] width 303 height 8
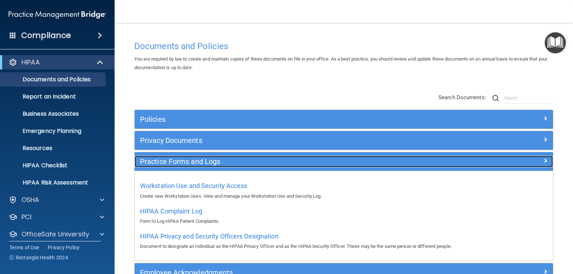
scroll to position [45, 0]
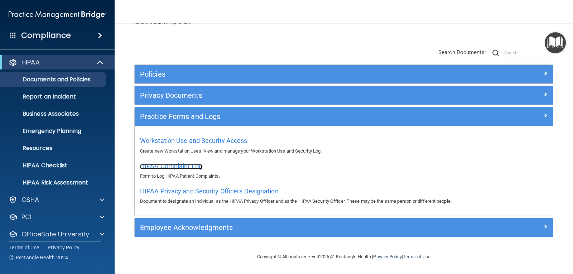
click at [190, 163] on span "HIPAA Complaint Log" at bounding box center [171, 166] width 62 height 8
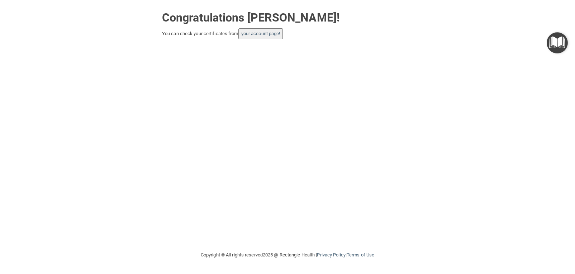
click at [555, 41] on img "Open Resource Center" at bounding box center [556, 42] width 21 height 21
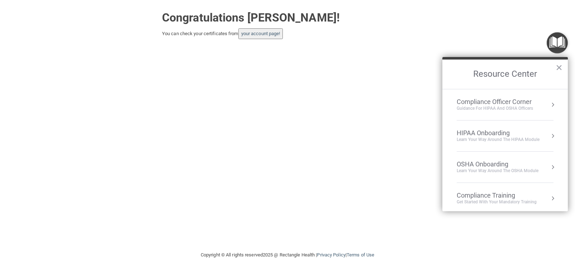
click at [509, 137] on div "Learn Your Way around the HIPAA module" at bounding box center [498, 140] width 83 height 6
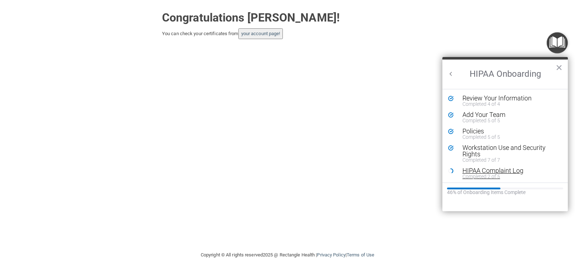
click at [510, 173] on div "HIPAA Complaint Log" at bounding box center [507, 170] width 91 height 6
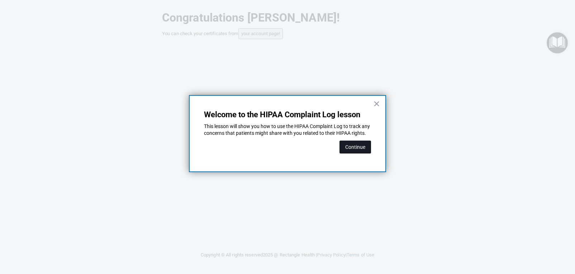
click at [362, 153] on button "Continue" at bounding box center [355, 146] width 32 height 13
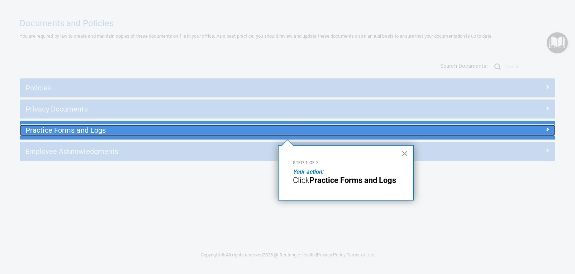
click at [372, 132] on h5 "Practice Forms and Logs" at bounding box center [220, 130] width 390 height 8
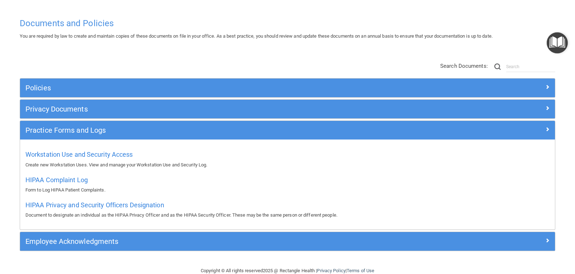
click at [553, 44] on img "Open Resource Center" at bounding box center [556, 42] width 21 height 21
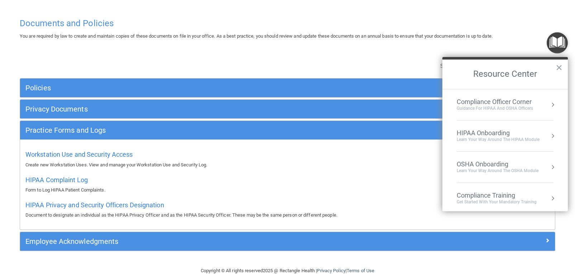
click at [485, 133] on div "HIPAA Onboarding" at bounding box center [498, 133] width 83 height 8
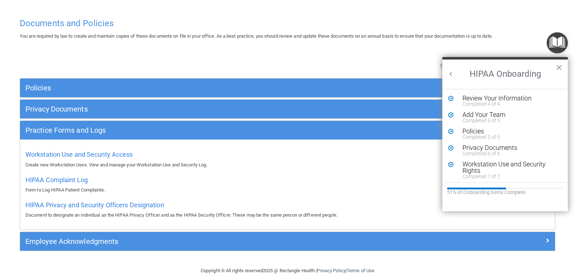
scroll to position [36, 0]
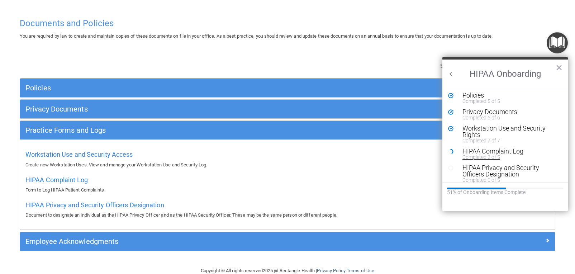
click at [491, 158] on div "Completed 2 of 5" at bounding box center [507, 156] width 91 height 5
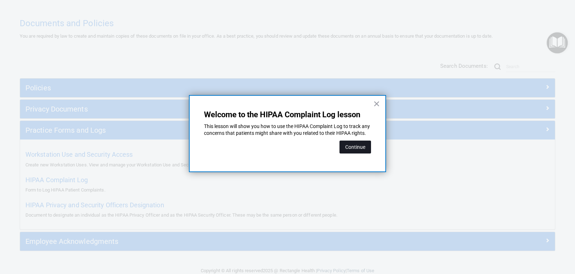
click at [346, 153] on button "Continue" at bounding box center [355, 146] width 32 height 13
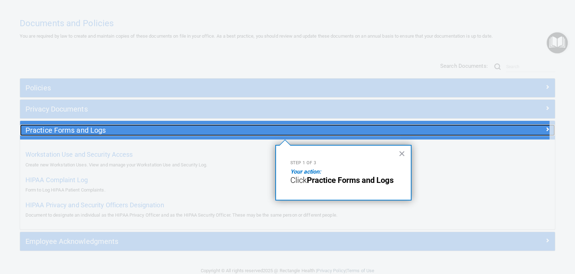
click at [309, 129] on h5 "Practice Forms and Logs" at bounding box center [220, 130] width 390 height 8
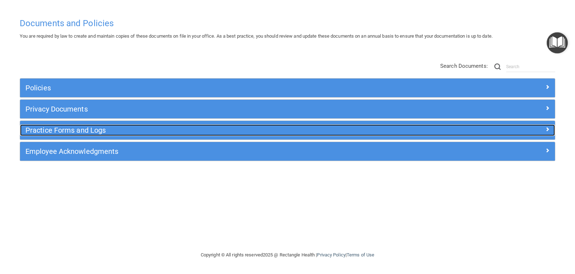
click at [511, 126] on div at bounding box center [488, 128] width 134 height 9
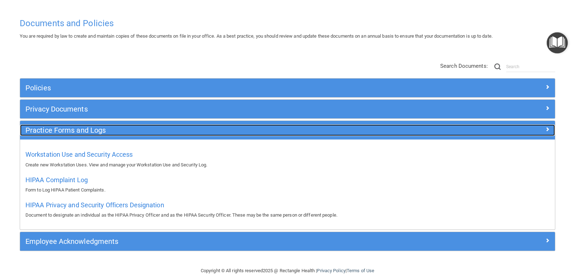
scroll to position [14, 0]
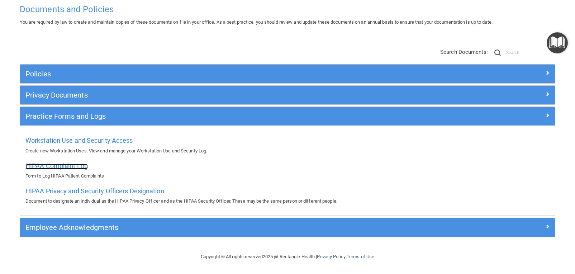
click at [57, 166] on span "HIPAA Complaint Log" at bounding box center [56, 166] width 62 height 8
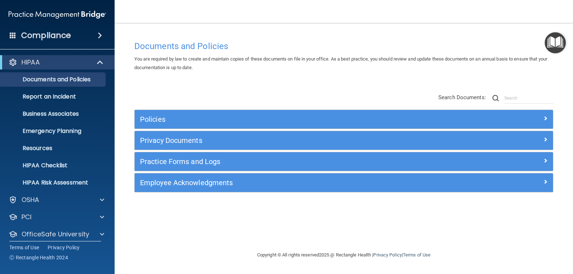
click at [550, 48] on img "Open Resource Center" at bounding box center [555, 42] width 21 height 21
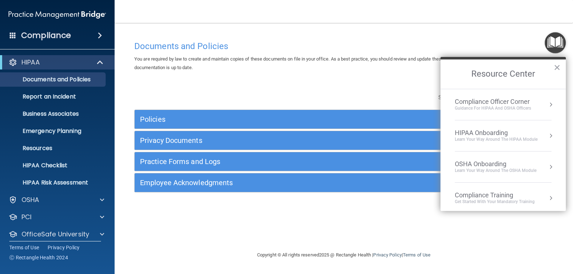
click at [492, 132] on div "HIPAA Onboarding" at bounding box center [496, 133] width 83 height 8
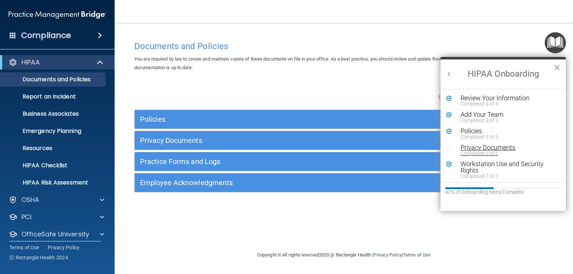
click at [493, 153] on div "Completed 0 of 6" at bounding box center [506, 153] width 91 height 5
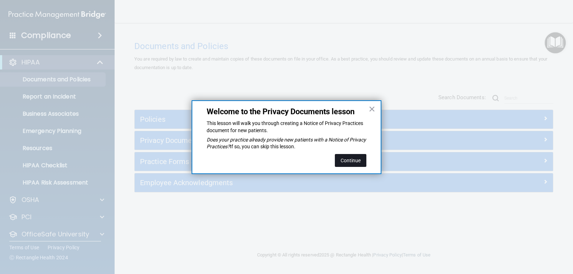
click at [352, 157] on button "Continue" at bounding box center [351, 160] width 32 height 13
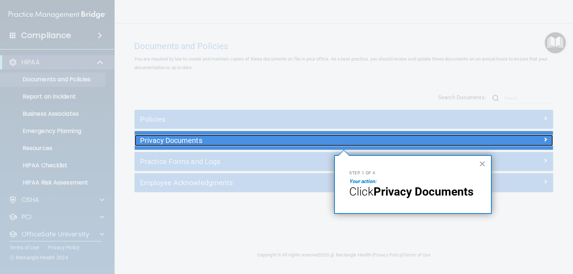
click at [328, 143] on h5 "Privacy Documents" at bounding box center [291, 141] width 303 height 8
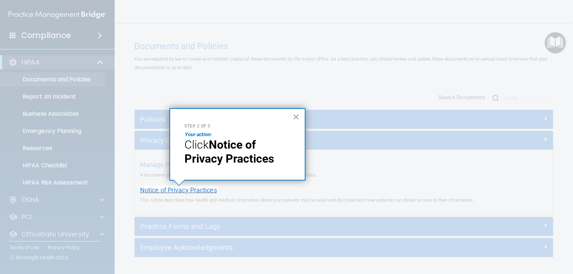
click at [177, 190] on span "Notice of Privacy Practices" at bounding box center [178, 190] width 77 height 8
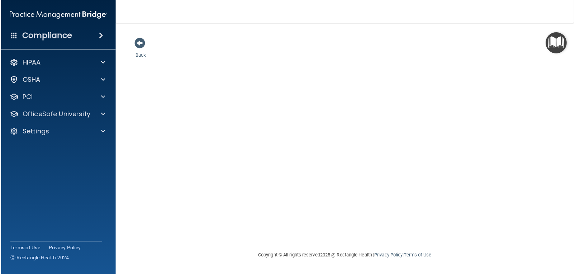
scroll to position [95, 0]
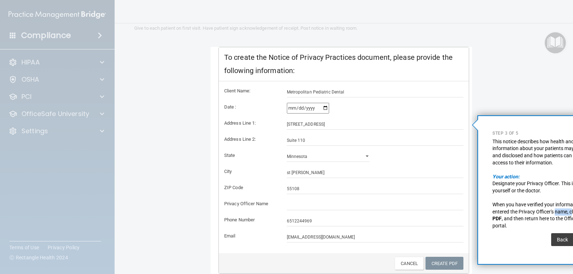
drag, startPoint x: 557, startPoint y: 211, endPoint x: 573, endPoint y: 209, distance: 16.6
click at [573, 209] on span "When you have verified your information and entered the Privacy Officer's name,…" at bounding box center [543, 208] width 100 height 13
click at [530, 199] on div "When you have verified your information and entered the Privacy Officer's name,…" at bounding box center [546, 212] width 106 height 35
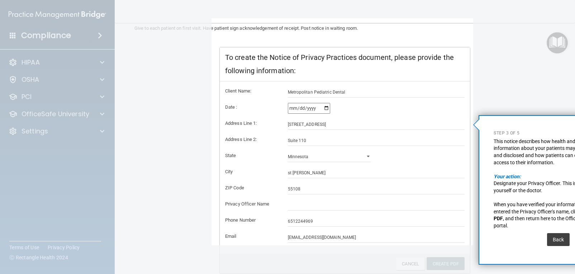
scroll to position [124, 0]
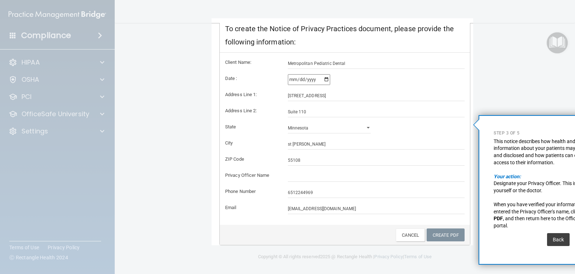
click at [571, 236] on div "Back" at bounding box center [558, 239] width 26 height 20
click at [316, 175] on input "text" at bounding box center [376, 176] width 177 height 11
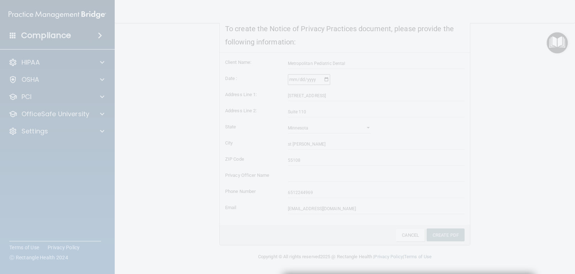
scroll to position [208, 0]
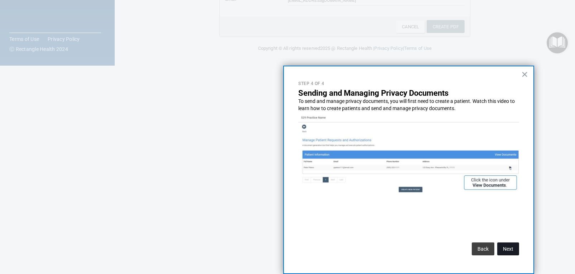
click at [507, 248] on button "Next" at bounding box center [508, 248] width 22 height 13
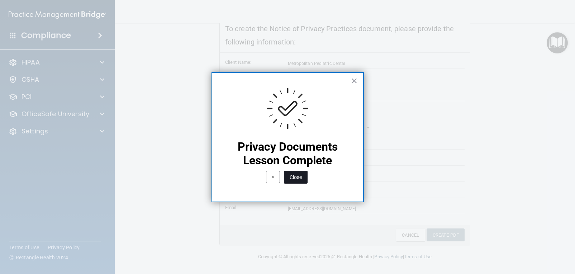
click at [295, 173] on button "Close" at bounding box center [296, 177] width 24 height 13
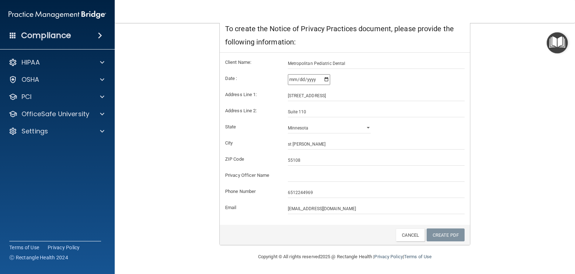
click at [551, 48] on img "Open Resource Center" at bounding box center [556, 42] width 21 height 21
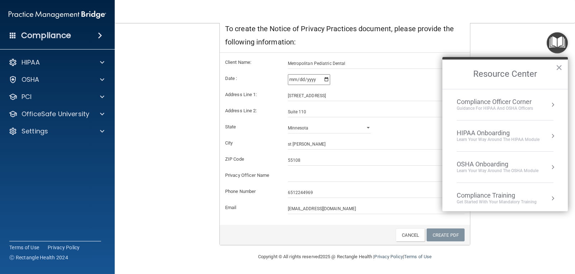
click at [525, 136] on div "HIPAA Onboarding" at bounding box center [498, 133] width 83 height 8
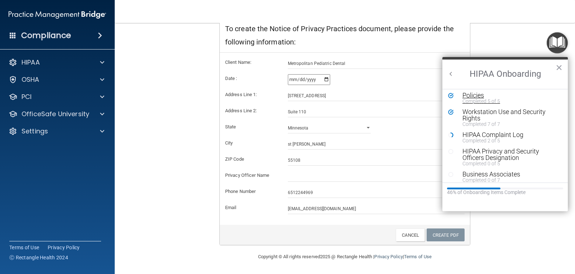
scroll to position [72, 0]
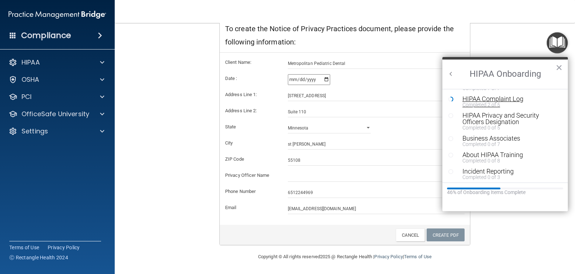
click at [491, 99] on div "HIPAA Complaint Log" at bounding box center [507, 99] width 91 height 6
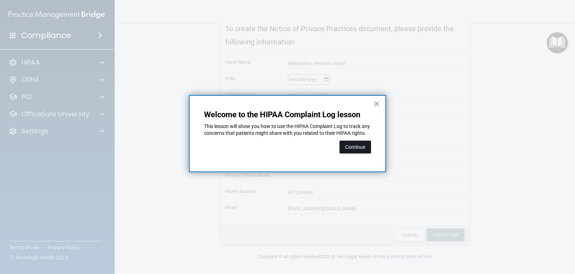
click at [354, 151] on button "Continue" at bounding box center [355, 146] width 32 height 13
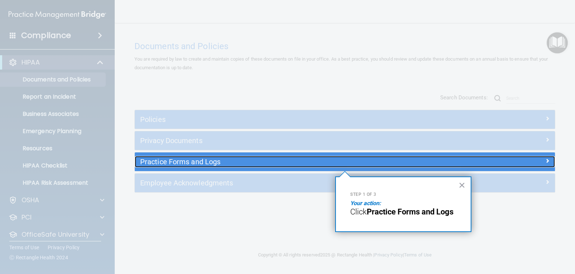
click at [286, 164] on h5 "Practice Forms and Logs" at bounding box center [292, 162] width 304 height 8
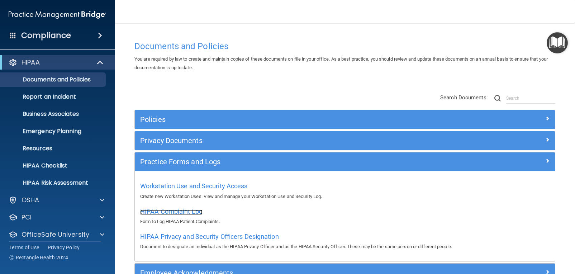
click at [196, 214] on span "HIPAA Complaint Log" at bounding box center [171, 211] width 62 height 8
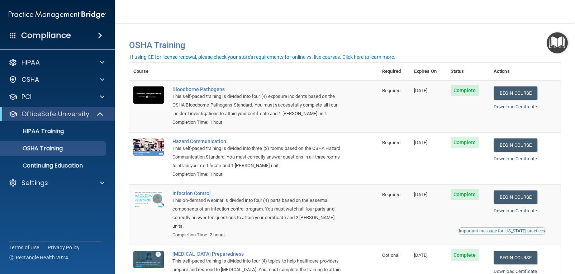
click at [561, 43] on img "Open Resource Center" at bounding box center [556, 42] width 21 height 21
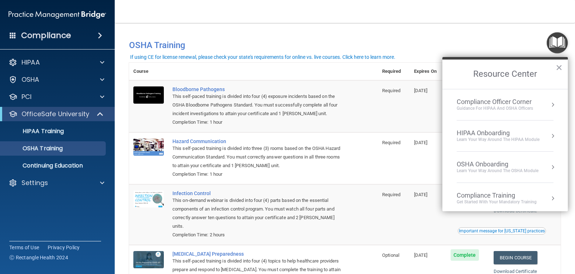
click at [496, 137] on div "Learn Your Way around the HIPAA module" at bounding box center [498, 140] width 83 height 6
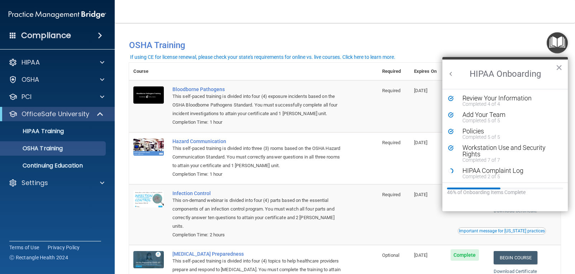
scroll to position [36, 0]
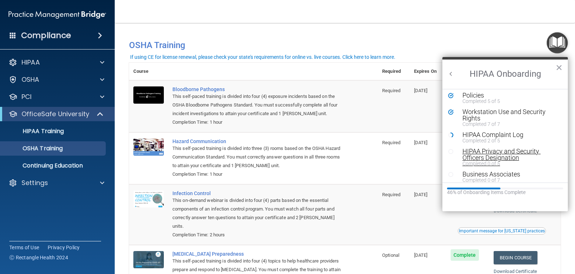
click at [496, 152] on div "HIPAA Privacy and Security Officers Designation" at bounding box center [507, 154] width 91 height 13
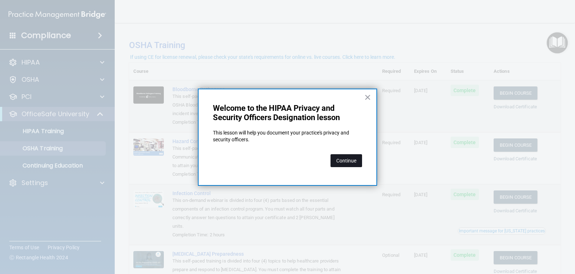
click at [352, 159] on button "Continue" at bounding box center [346, 160] width 32 height 13
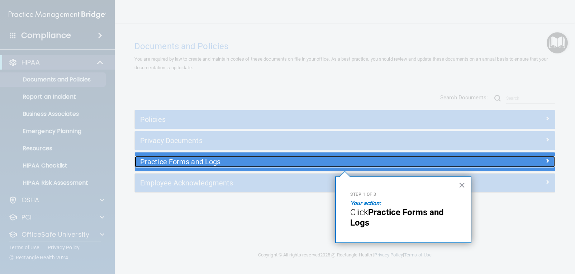
click at [288, 161] on h5 "Practice Forms and Logs" at bounding box center [292, 162] width 304 height 8
